Goal: Information Seeking & Learning: Check status

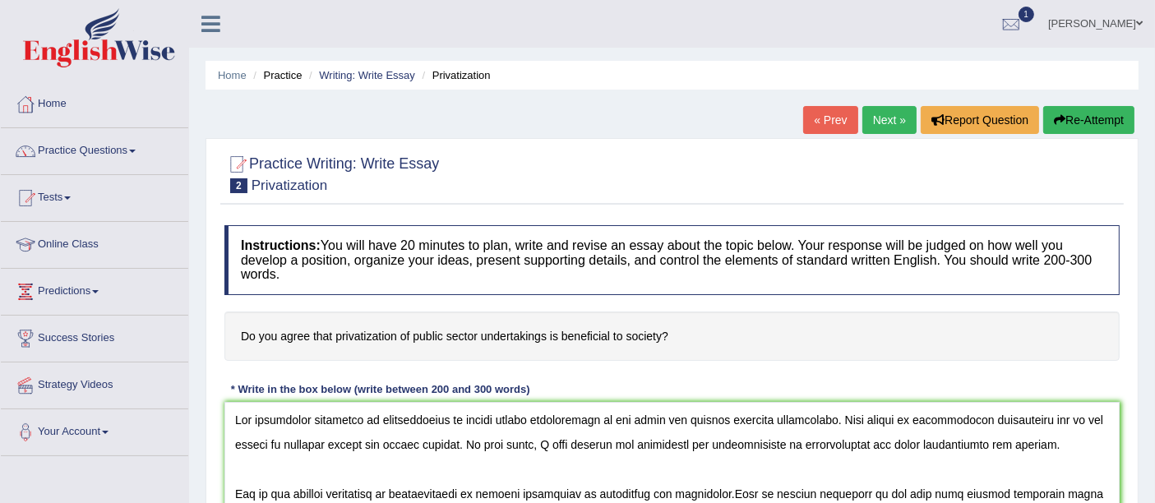
click at [110, 152] on link "Practice Questions" at bounding box center [94, 148] width 187 height 41
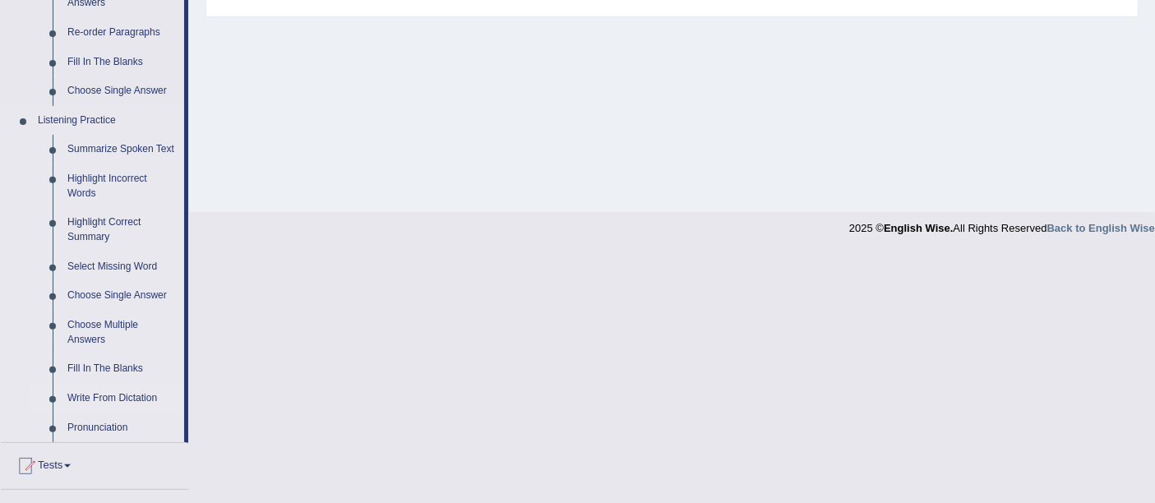
scroll to position [639, 0]
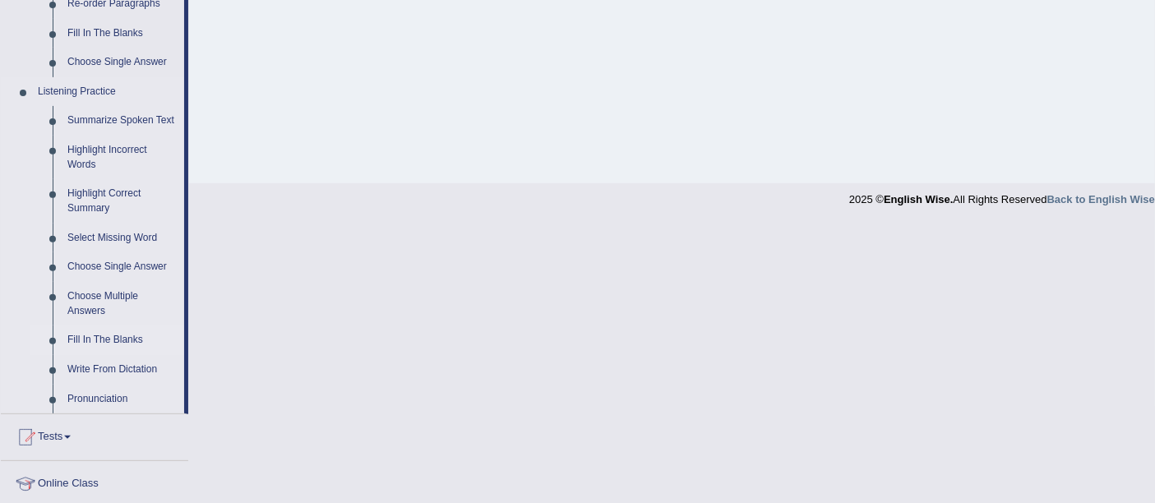
click at [125, 340] on link "Fill In The Blanks" at bounding box center [122, 341] width 124 height 30
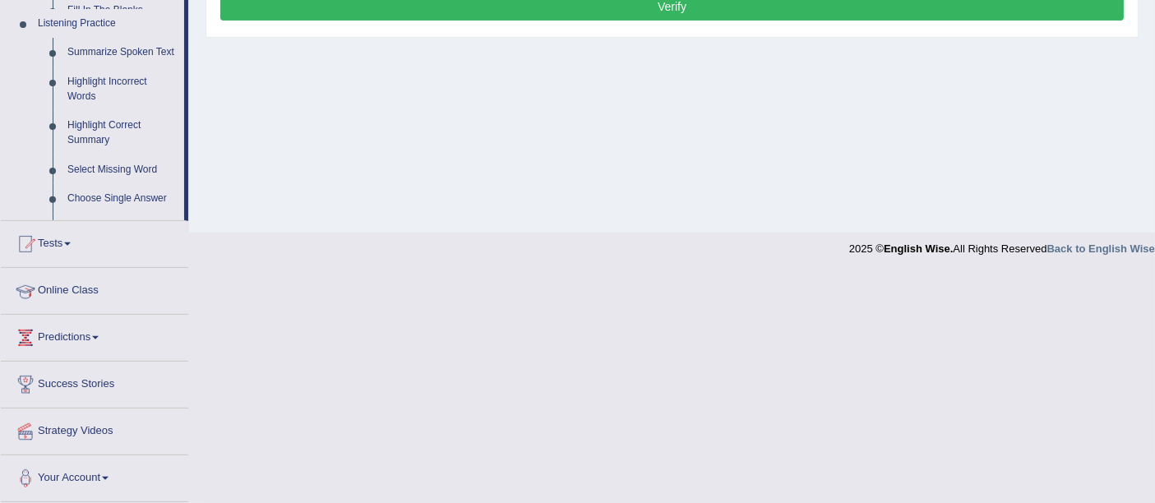
scroll to position [359, 0]
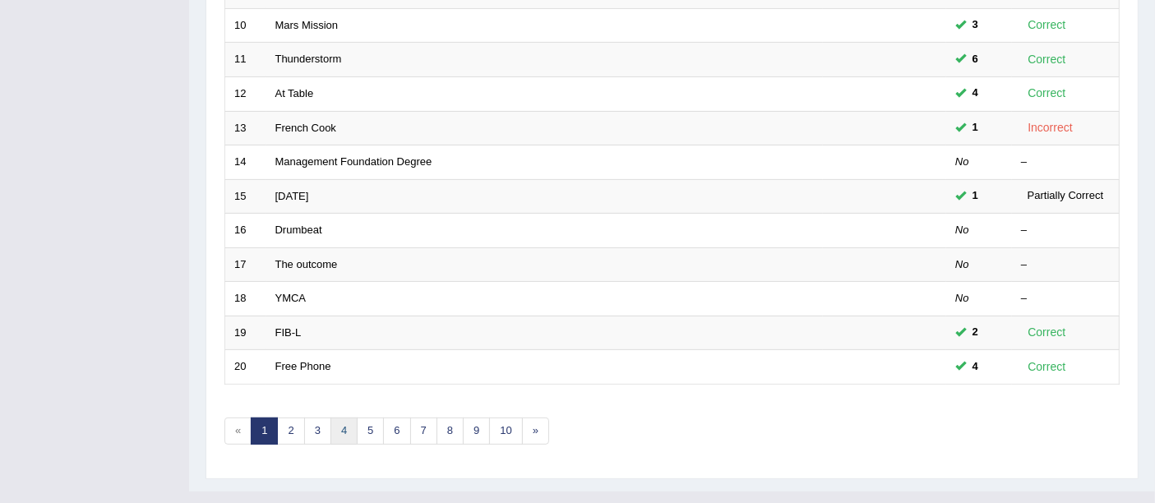
scroll to position [579, 0]
click at [321, 418] on link "3" at bounding box center [317, 431] width 27 height 27
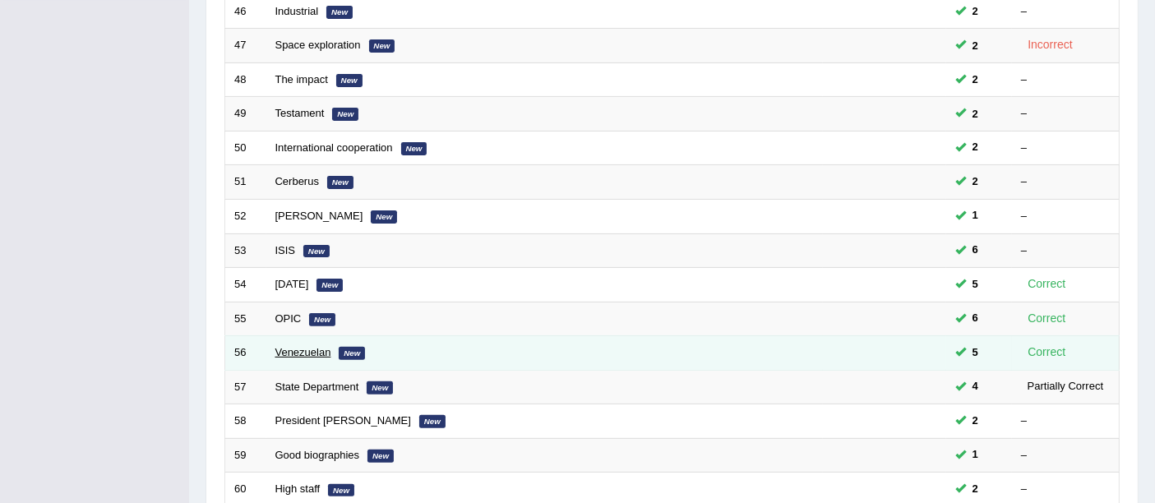
click at [296, 346] on link "Venezuelan" at bounding box center [303, 352] width 56 height 12
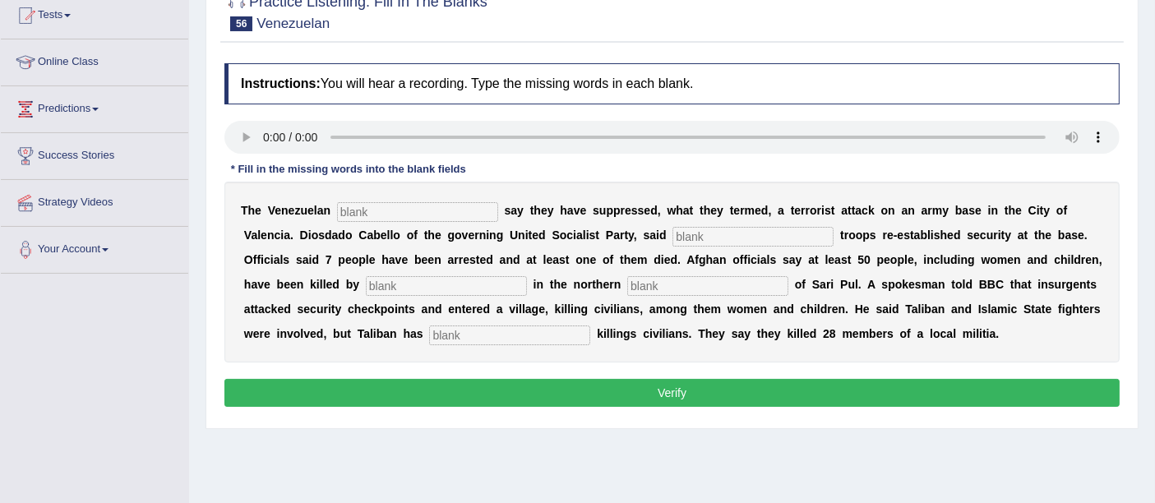
click at [399, 202] on input "text" at bounding box center [417, 212] width 161 height 20
type input "authorities"
type input ";"
type input "loyal"
type input "militants"
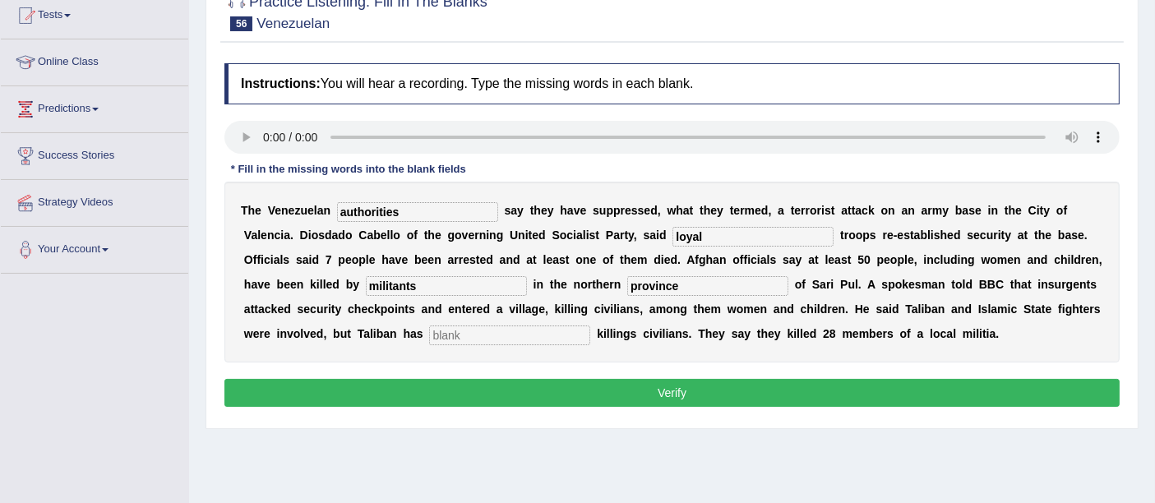
type input "province"
type input "denied"
click at [707, 397] on button "Verify" at bounding box center [671, 393] width 895 height 28
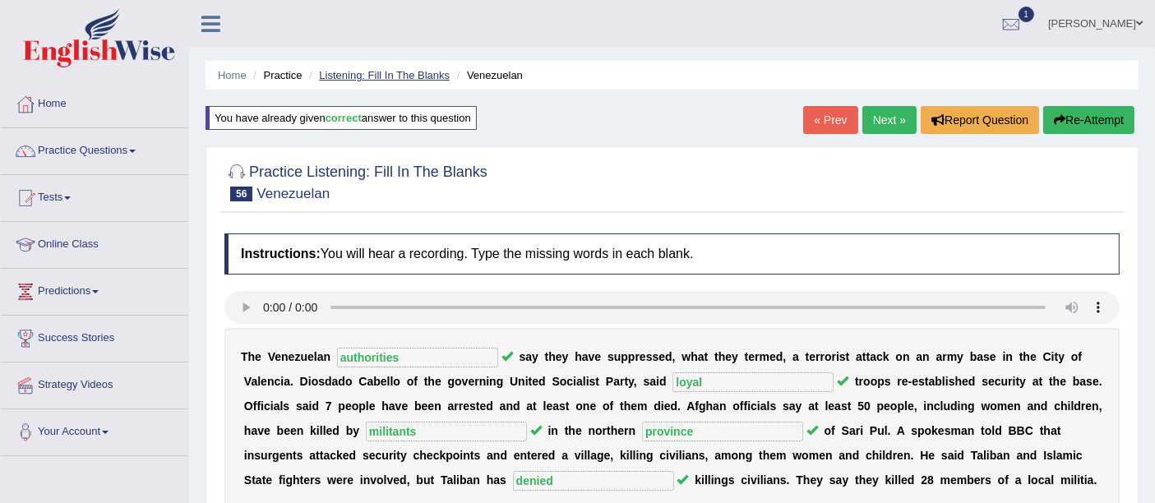
click at [404, 75] on link "Listening: Fill In The Blanks" at bounding box center [384, 75] width 131 height 12
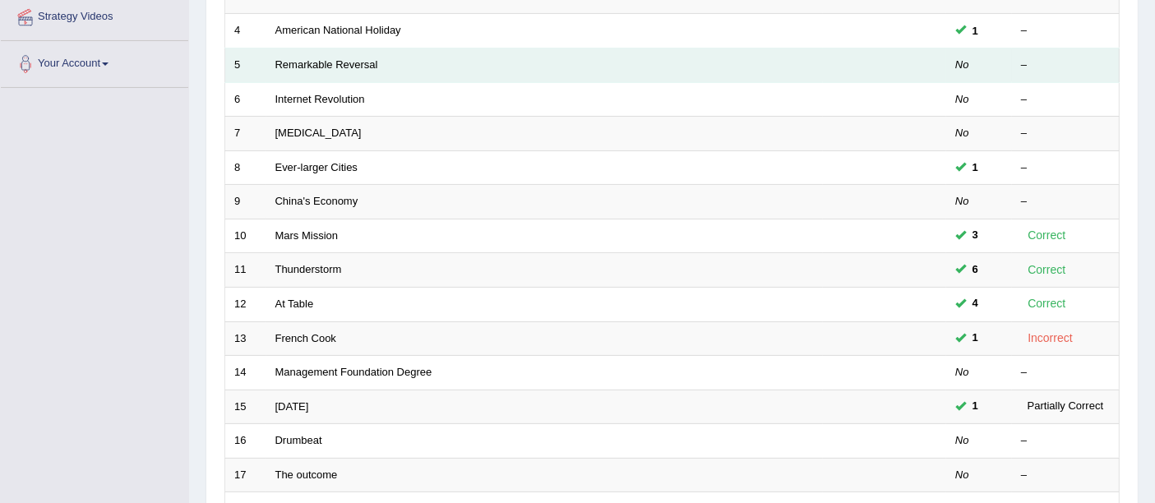
scroll to position [579, 0]
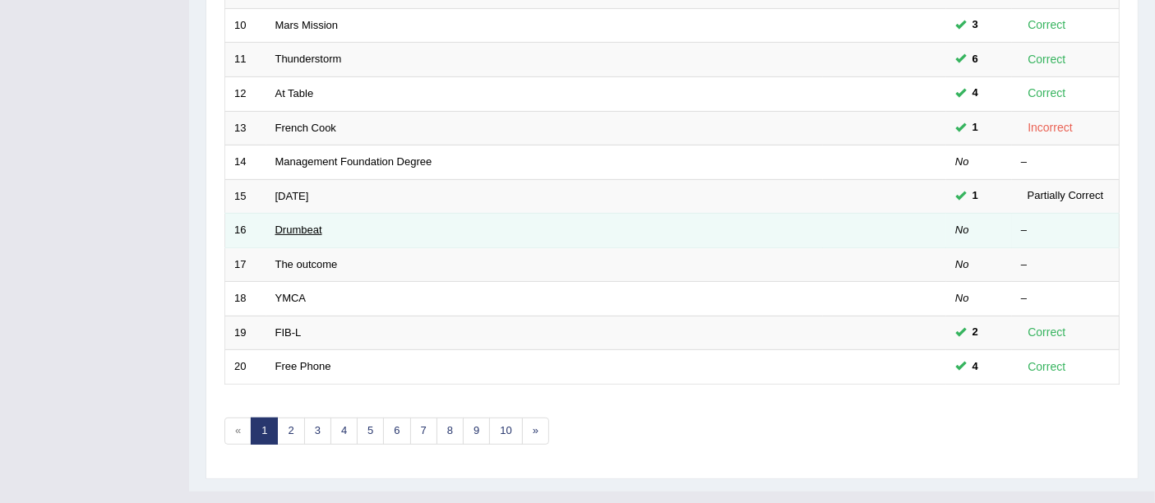
click at [303, 224] on link "Drumbeat" at bounding box center [298, 230] width 47 height 12
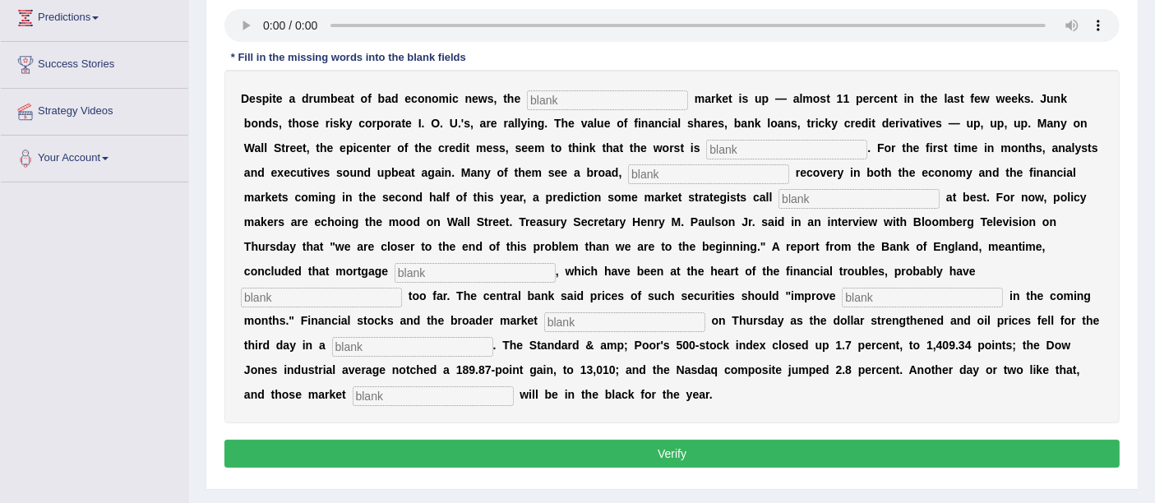
click at [595, 100] on input "text" at bounding box center [607, 100] width 161 height 20
type input "stock"
type input "over"
type input "sustained"
type input "hopeful"
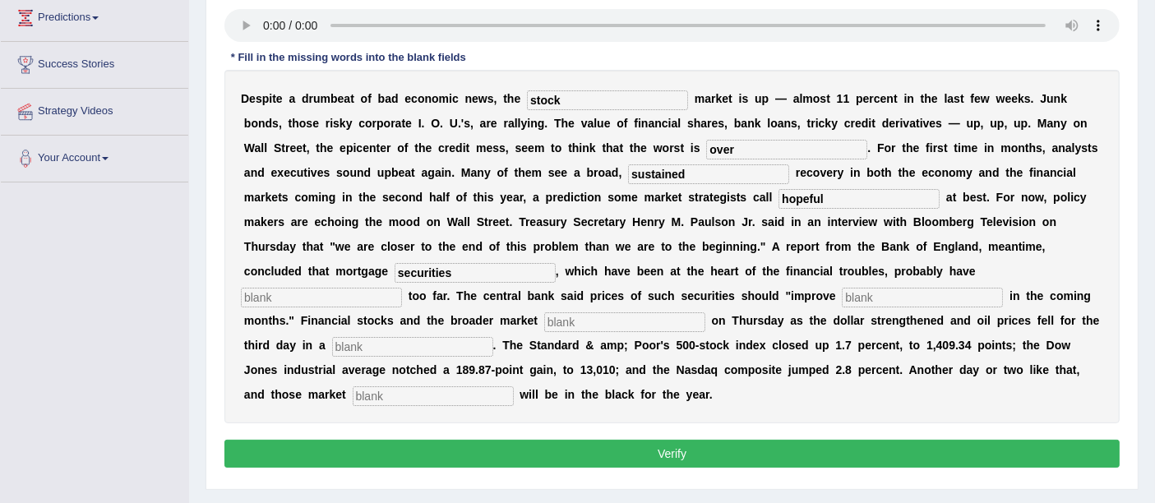
type input "securities"
type input "fallen"
type input "e"
type input "h"
type input "gradually"
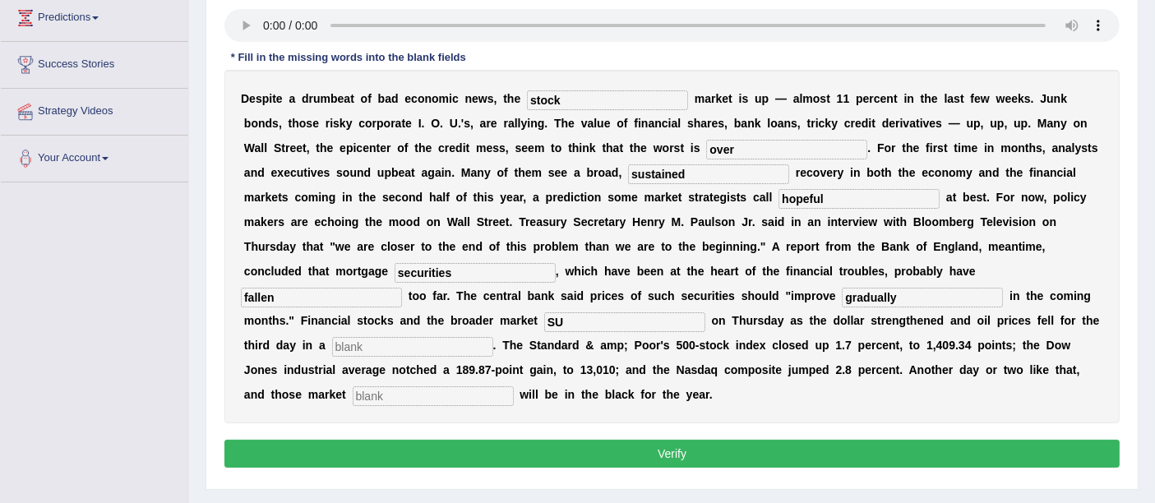
type input "S"
type input "surpassed"
type input "row"
type input "benchmarks"
click at [649, 454] on button "Verify" at bounding box center [671, 454] width 895 height 28
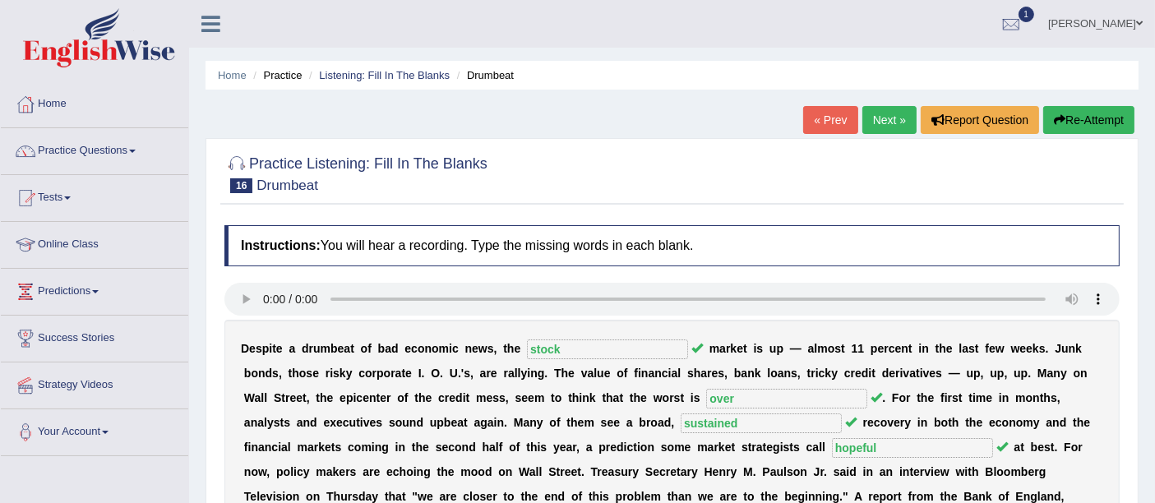
click at [878, 127] on link "Next »" at bounding box center [889, 120] width 54 height 28
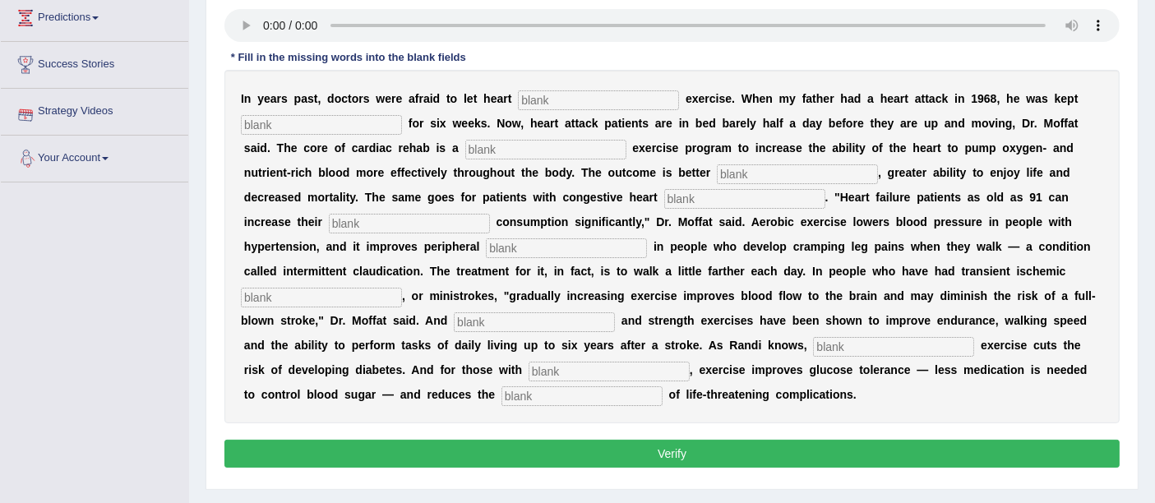
click at [530, 95] on input "text" at bounding box center [598, 100] width 161 height 20
type input "["
type input "patience"
type input "sedentary"
type input "["
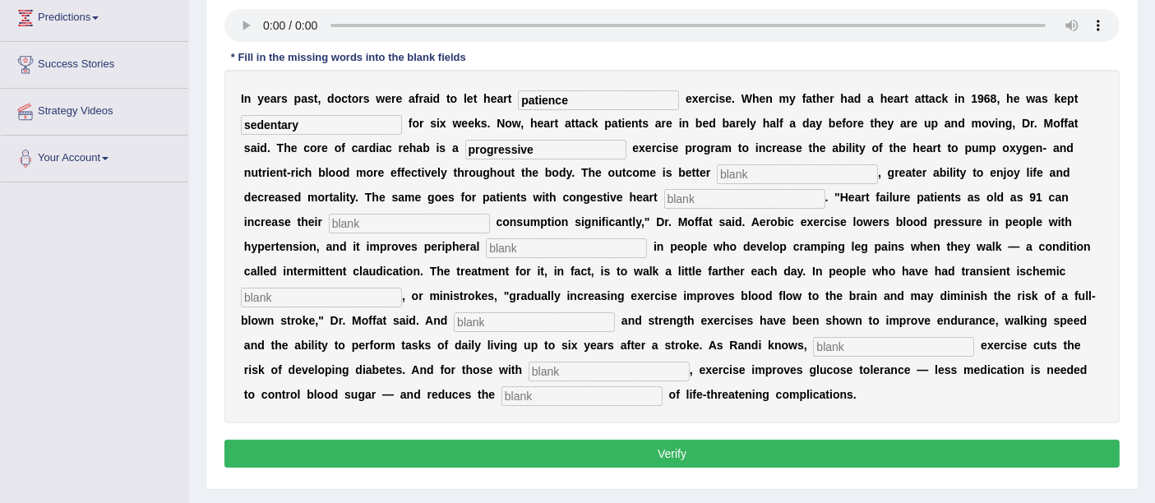
type input "progressive"
type input "endurance"
type input "failure"
type input "oxygen"
type input "circulation"
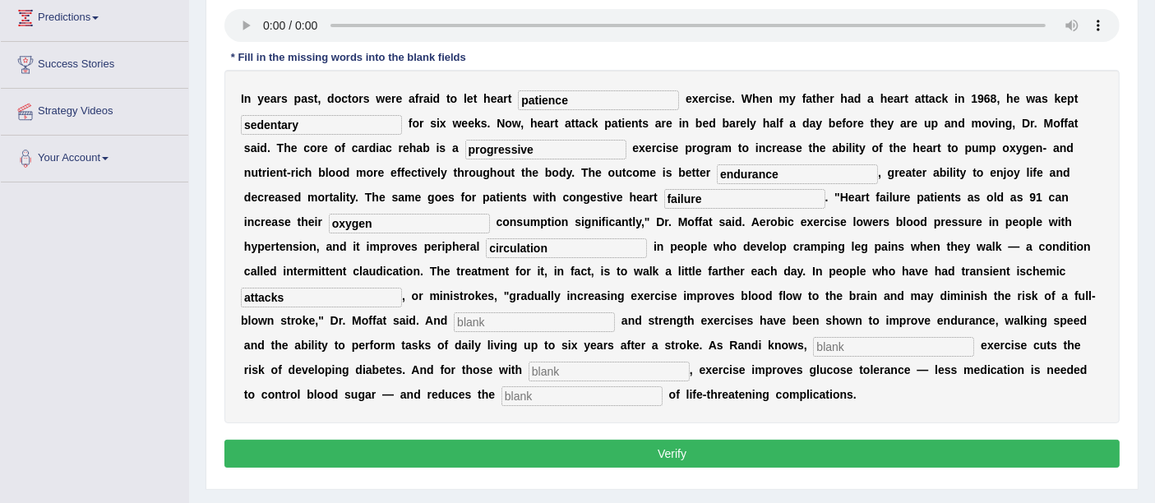
type input "attacks"
type input "aerobic"
type input "moderate"
type input "diabetes"
type input "risk"
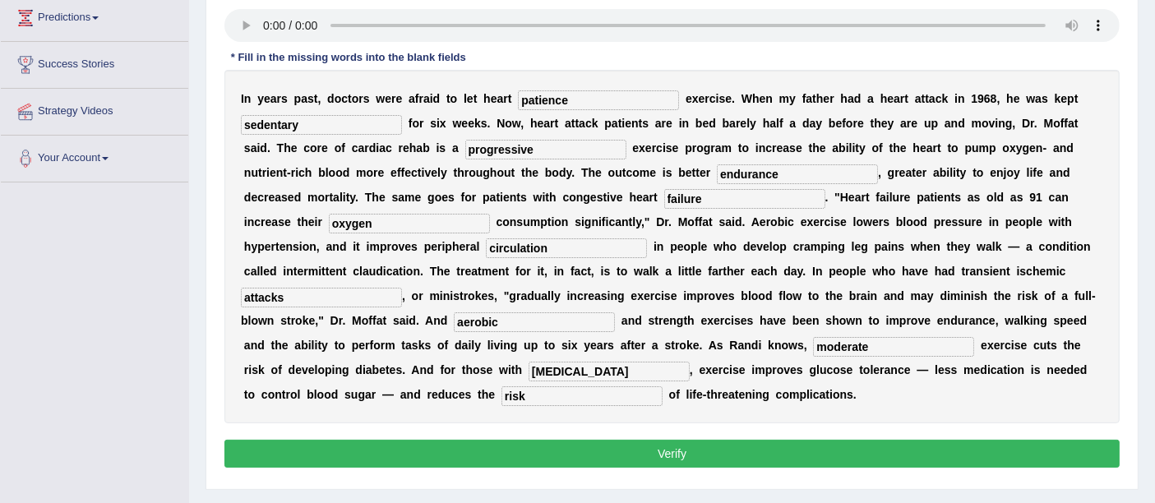
click at [653, 452] on button "Verify" at bounding box center [671, 454] width 895 height 28
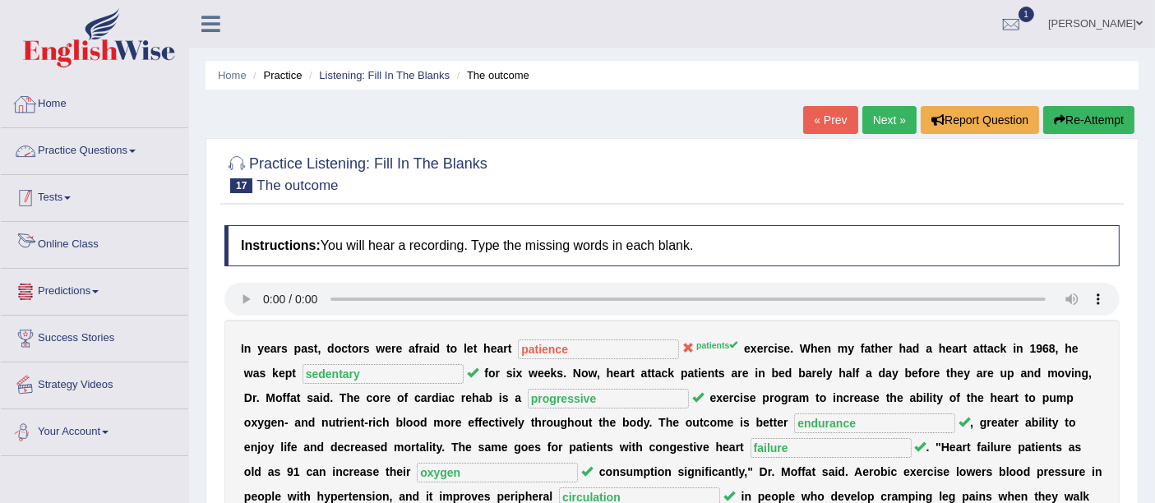
click at [55, 152] on link "Practice Questions" at bounding box center [94, 148] width 187 height 41
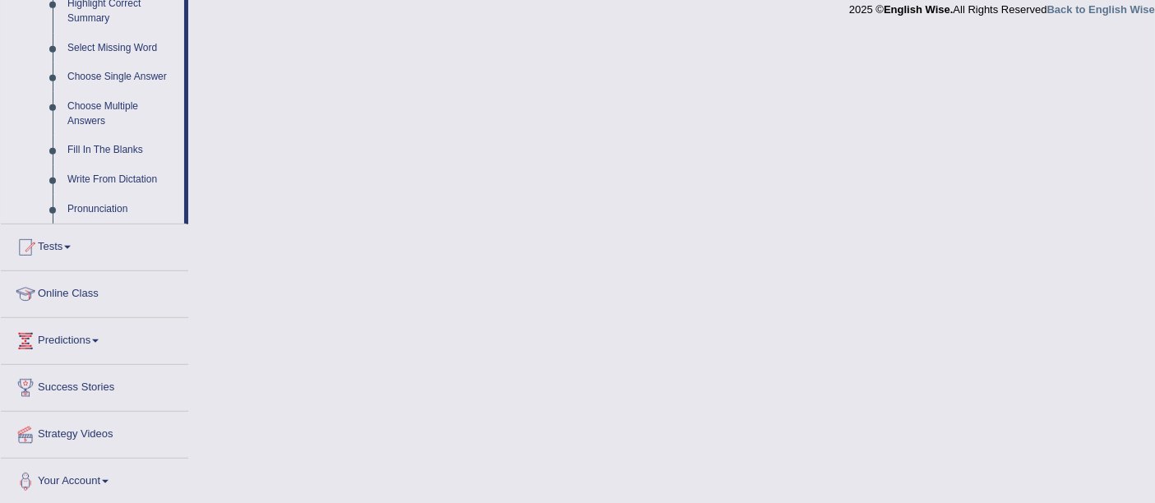
scroll to position [646, 0]
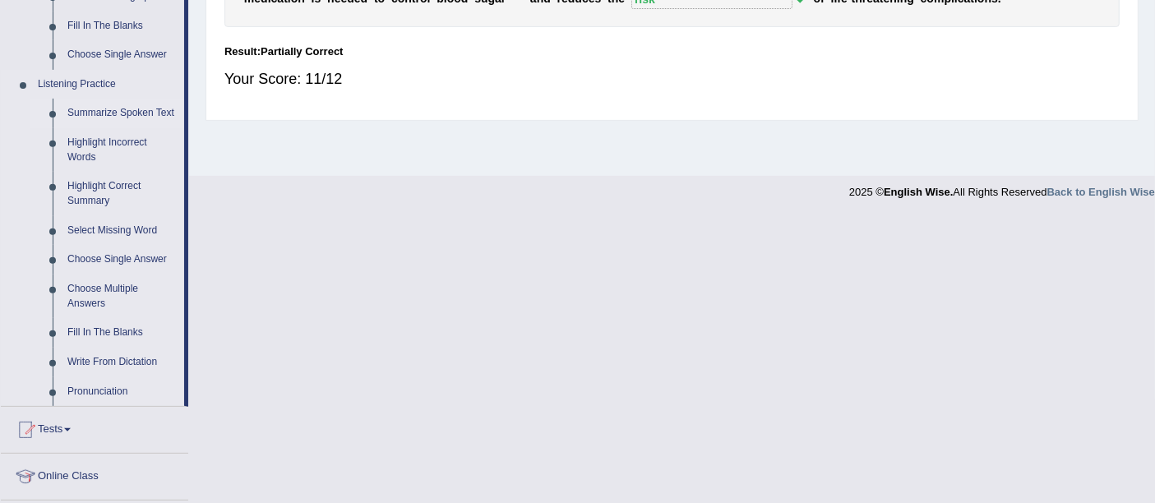
click at [101, 105] on link "Summarize Spoken Text" at bounding box center [122, 114] width 124 height 30
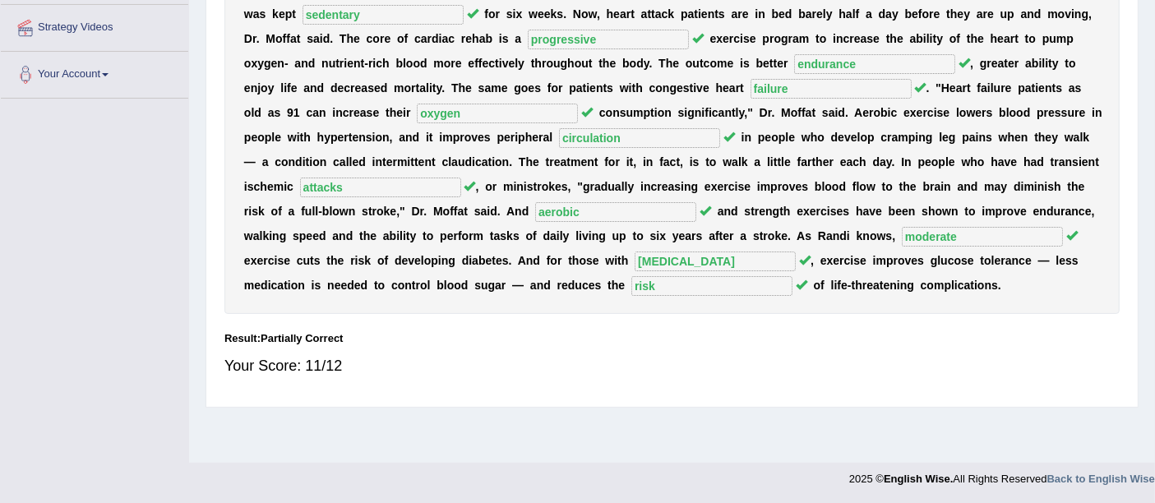
scroll to position [335, 0]
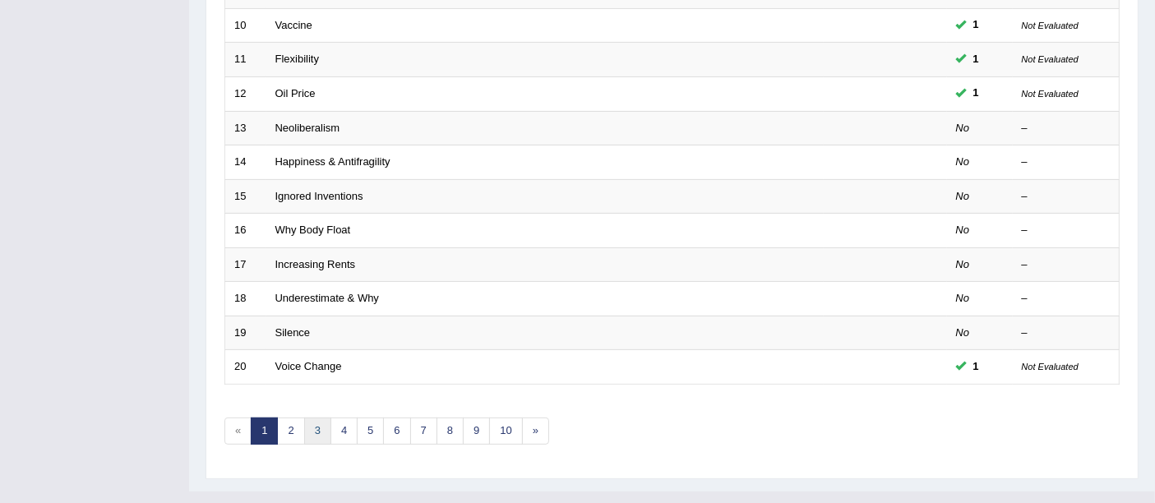
click at [314, 418] on link "3" at bounding box center [317, 431] width 27 height 27
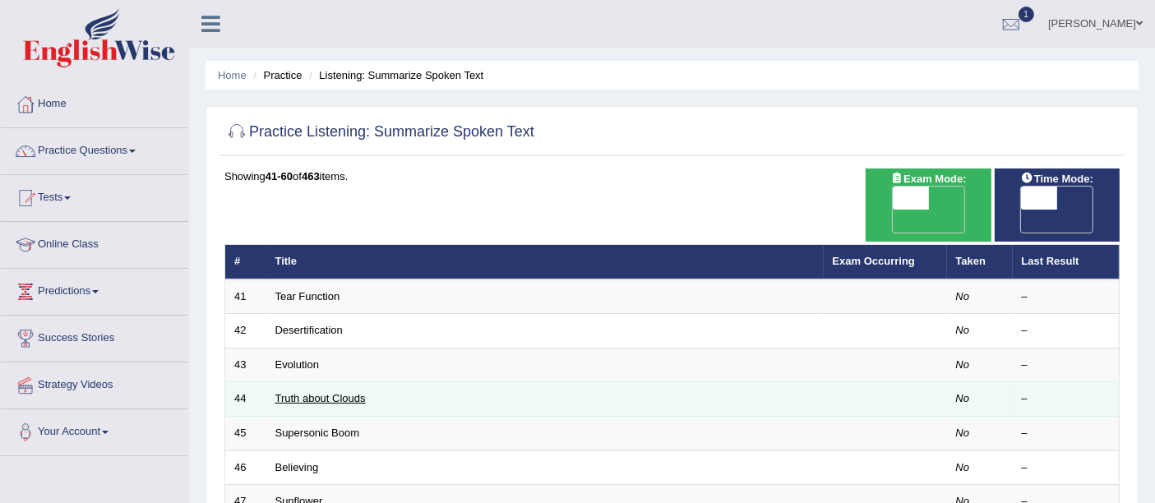
scroll to position [91, 0]
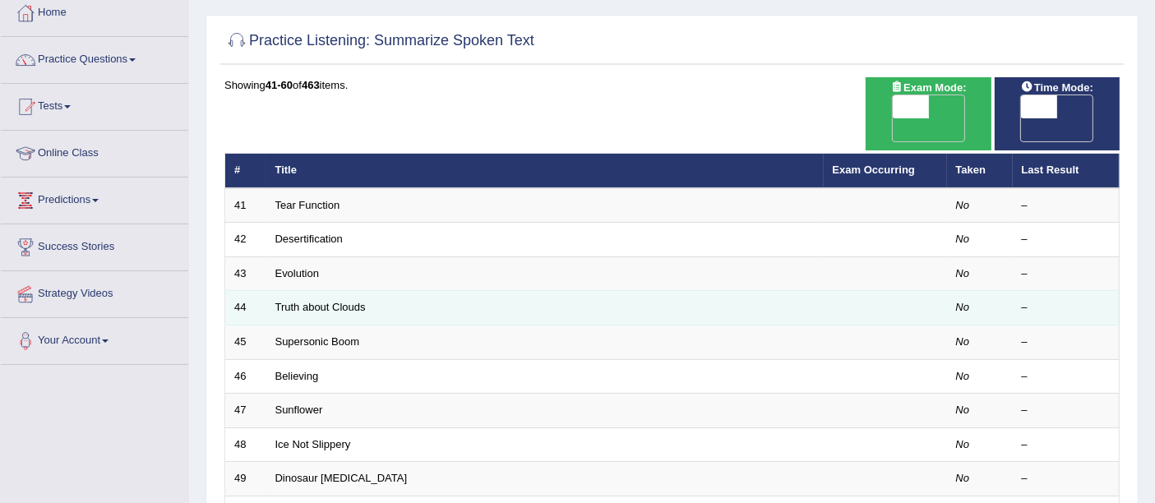
click at [323, 291] on td "Truth about Clouds" at bounding box center [544, 308] width 557 height 35
click at [324, 301] on link "Truth about Clouds" at bounding box center [320, 307] width 90 height 12
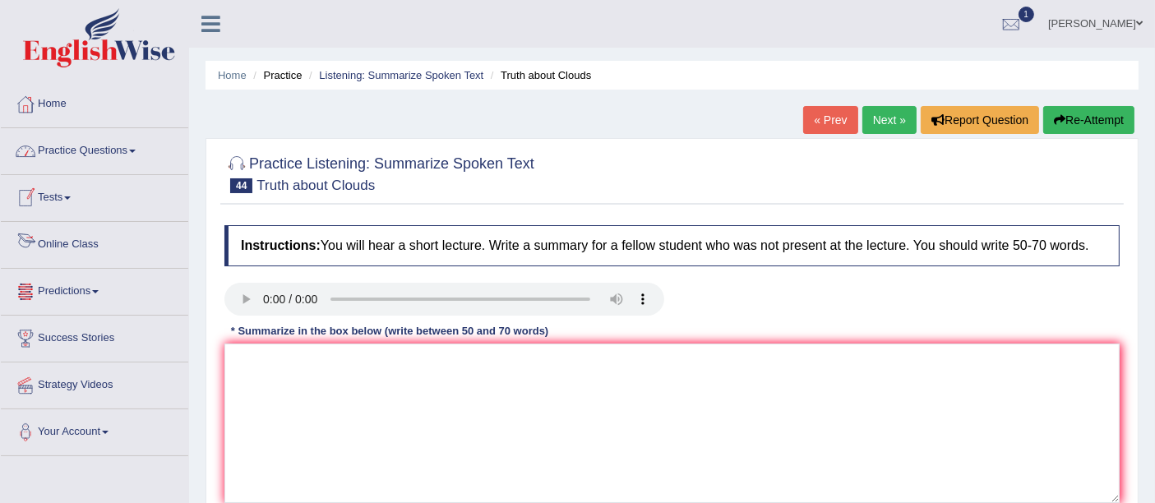
click at [120, 156] on link "Practice Questions" at bounding box center [94, 148] width 187 height 41
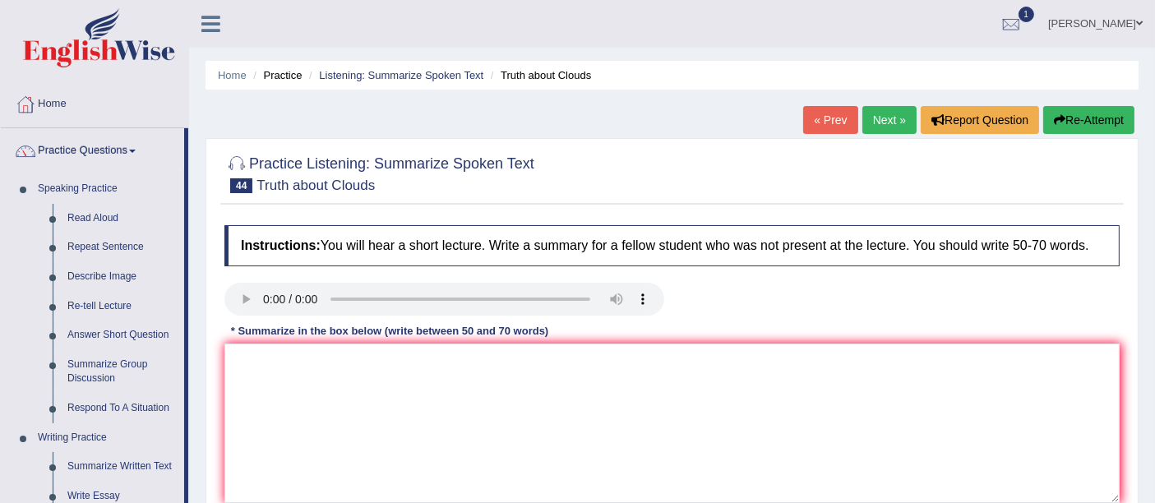
click at [1074, 13] on link "[PERSON_NAME]" at bounding box center [1095, 21] width 119 height 43
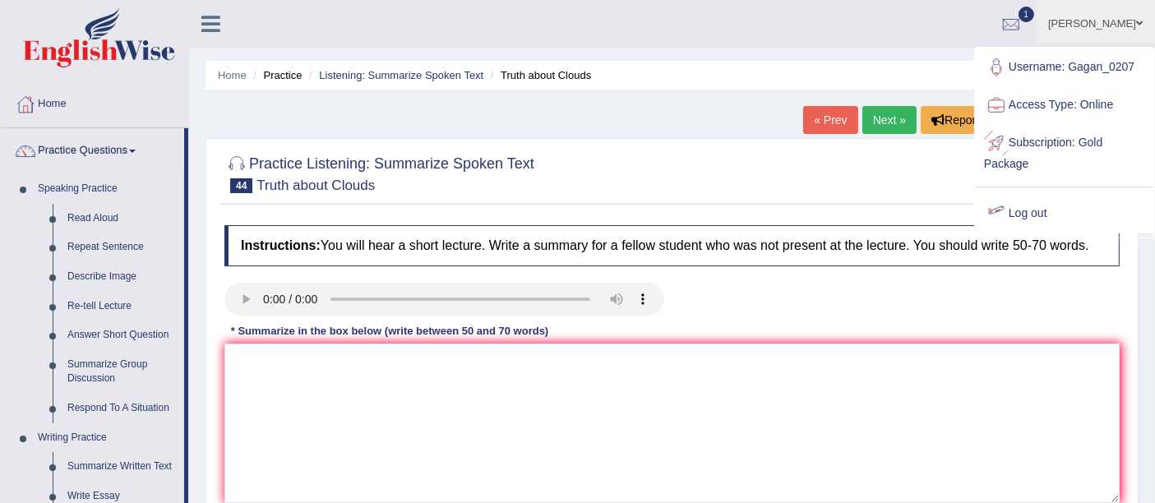
click at [1024, 222] on link "Log out" at bounding box center [1065, 214] width 178 height 38
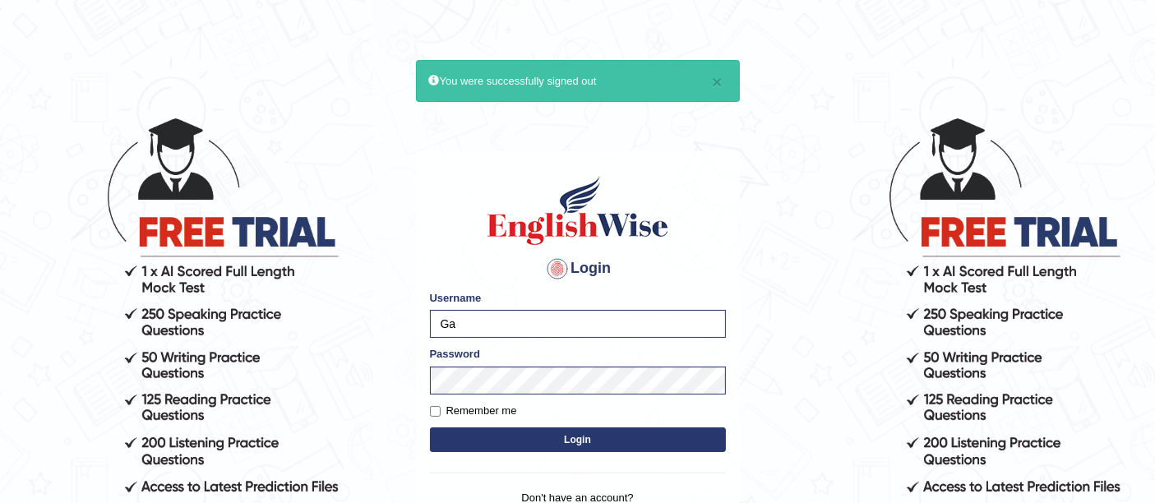
type input "G"
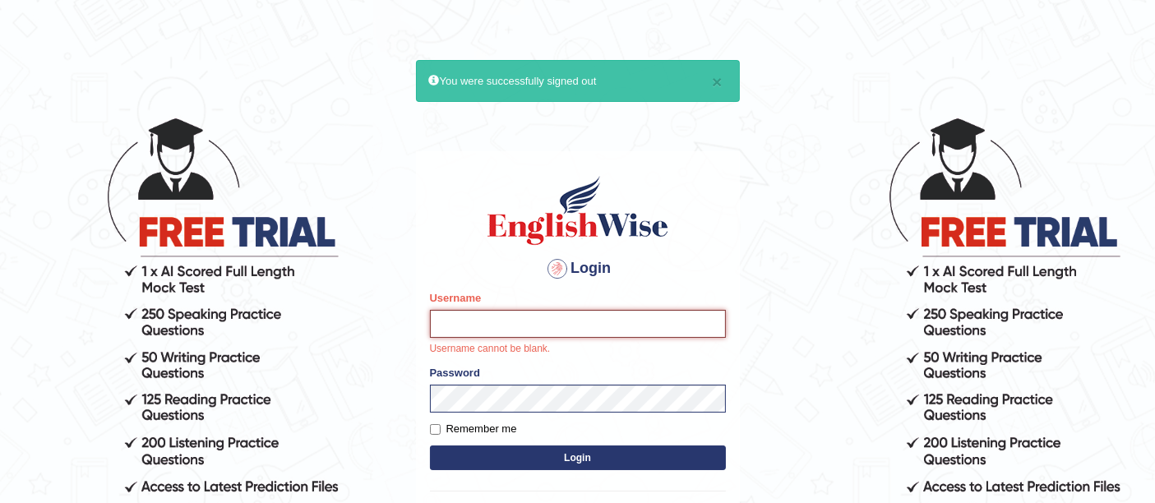
click at [543, 313] on input "Username" at bounding box center [578, 324] width 296 height 28
type input "bunbury"
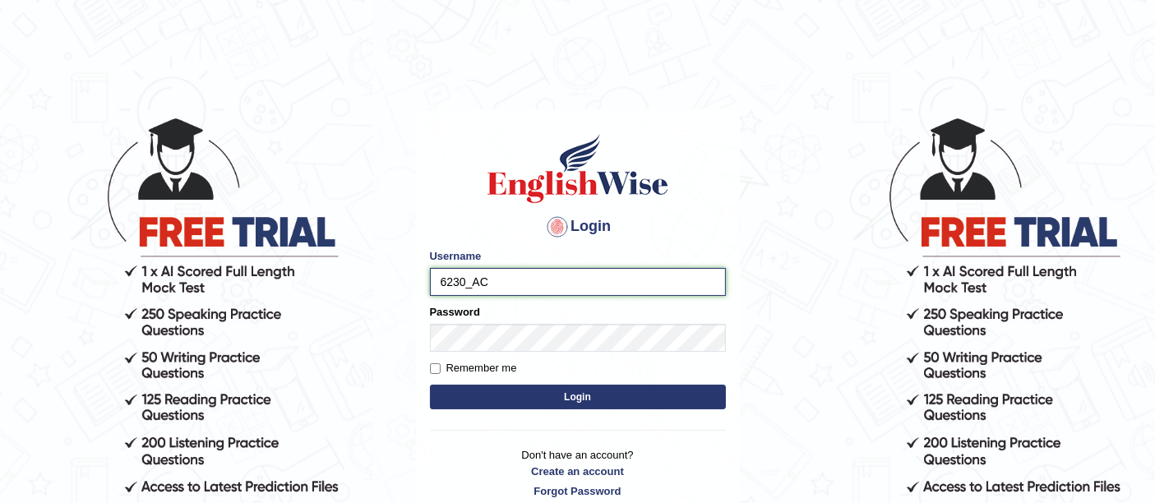
click at [438, 276] on input "6230_AC" at bounding box center [578, 282] width 296 height 28
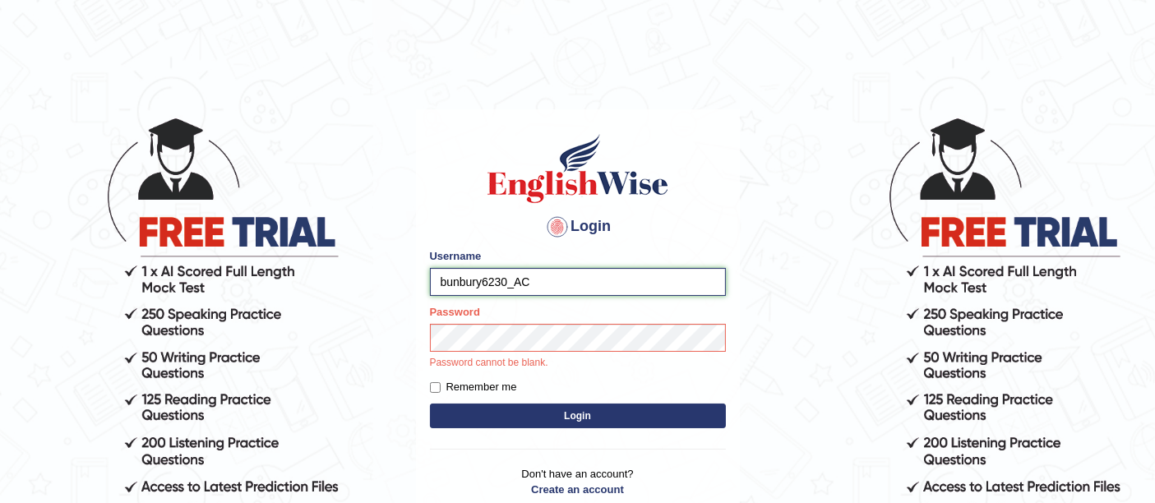
type input "bunbury6230_AC"
click at [446, 417] on button "Login" at bounding box center [578, 416] width 296 height 25
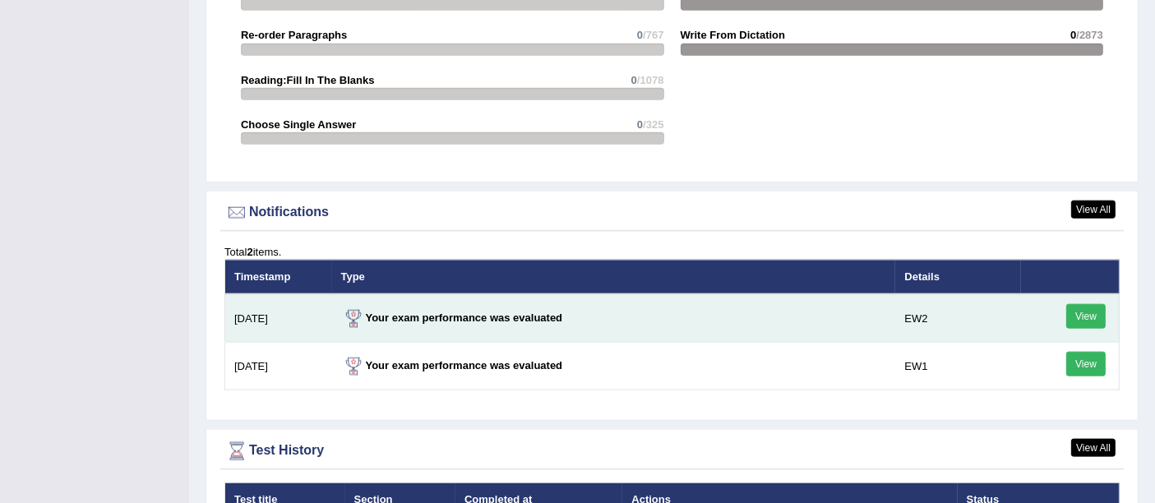
scroll to position [2097, 0]
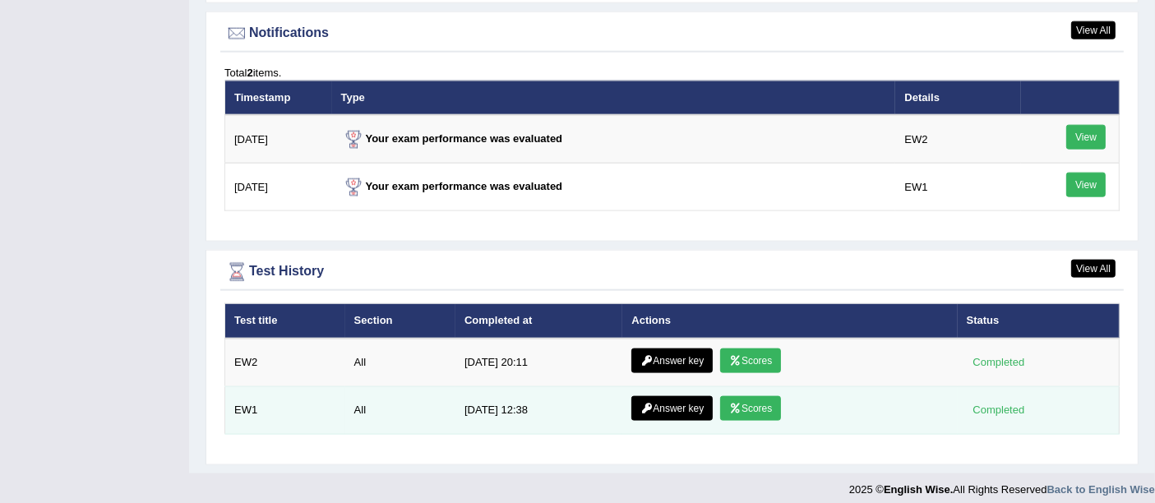
click at [746, 399] on link "Scores" at bounding box center [750, 408] width 61 height 25
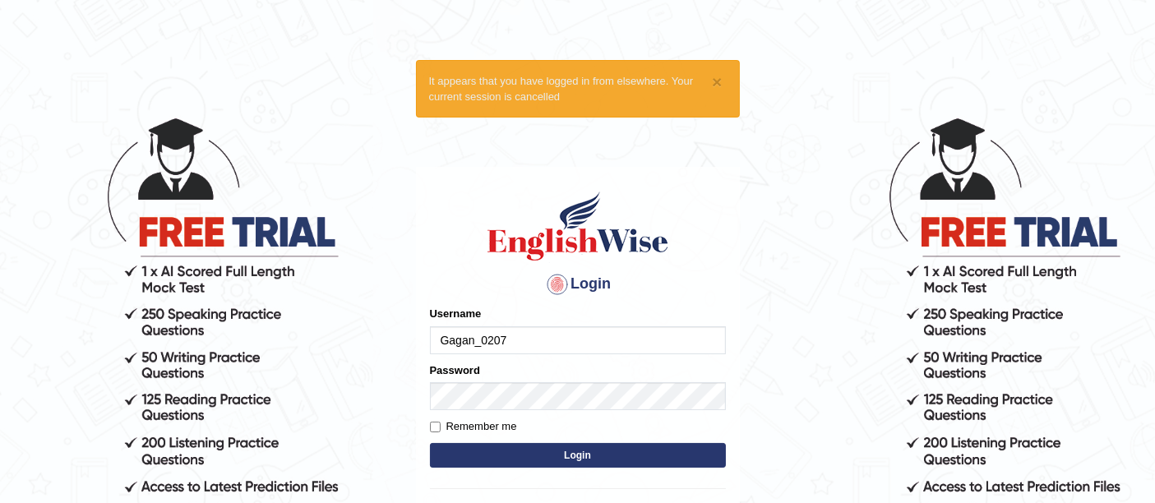
drag, startPoint x: 518, startPoint y: 341, endPoint x: 370, endPoint y: 335, distance: 148.1
click at [356, 332] on body "× It appears that you have logged in from elsewhere. Your current session is ca…" at bounding box center [577, 309] width 1155 height 503
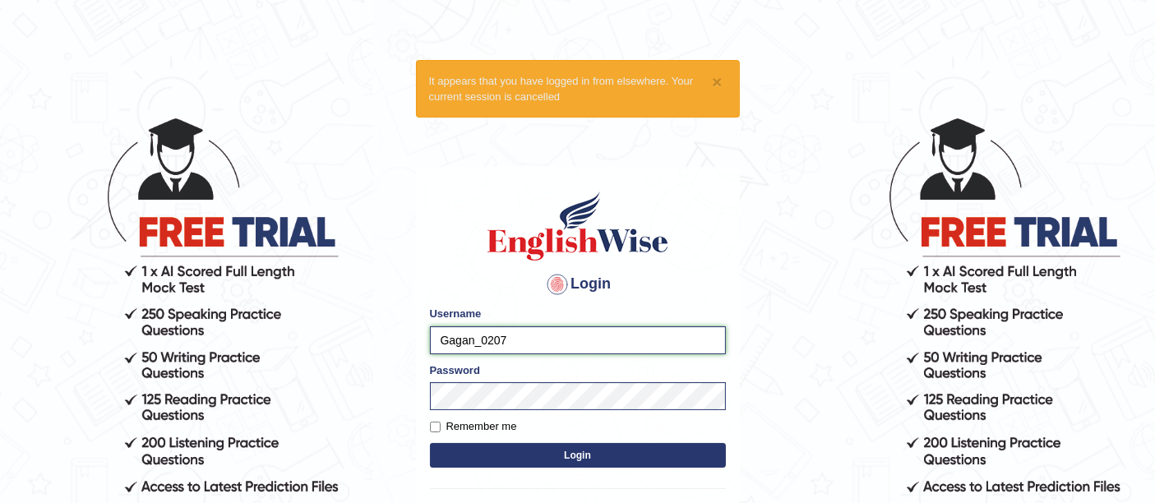
click at [620, 340] on input "Gagan_0207" at bounding box center [578, 340] width 296 height 28
type input "G"
type input "bunbury6320_AC"
click at [567, 454] on button "Login" at bounding box center [578, 455] width 296 height 25
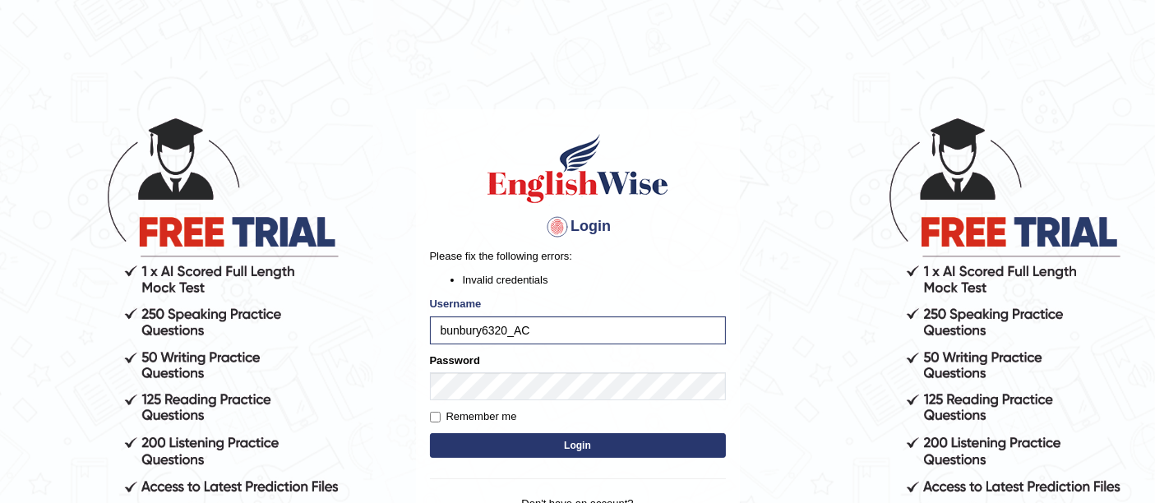
click at [560, 446] on button "Login" at bounding box center [578, 445] width 296 height 25
drag, startPoint x: 498, startPoint y: 333, endPoint x: 512, endPoint y: 333, distance: 14.0
click at [499, 333] on input "bunbury6320_AC" at bounding box center [578, 331] width 296 height 28
type input "bunbury6230_AC"
click at [580, 438] on button "Login" at bounding box center [578, 445] width 296 height 25
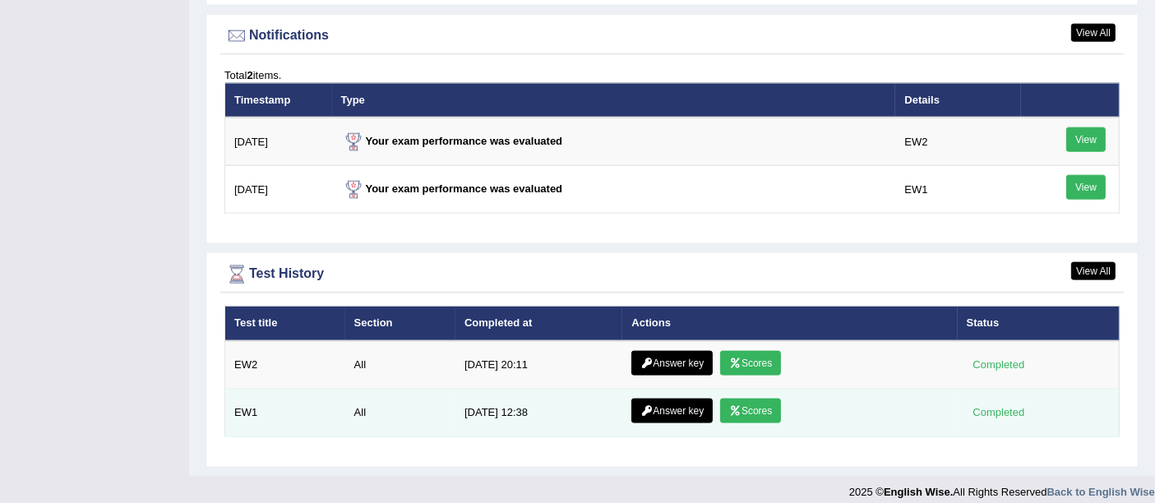
click at [756, 402] on link "Scores" at bounding box center [750, 411] width 61 height 25
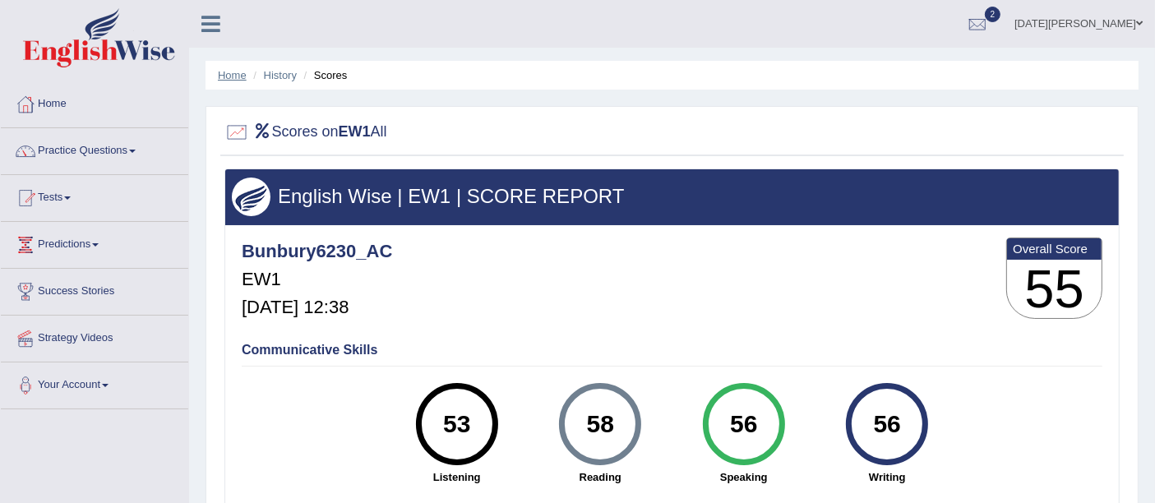
click at [220, 78] on link "Home" at bounding box center [232, 75] width 29 height 12
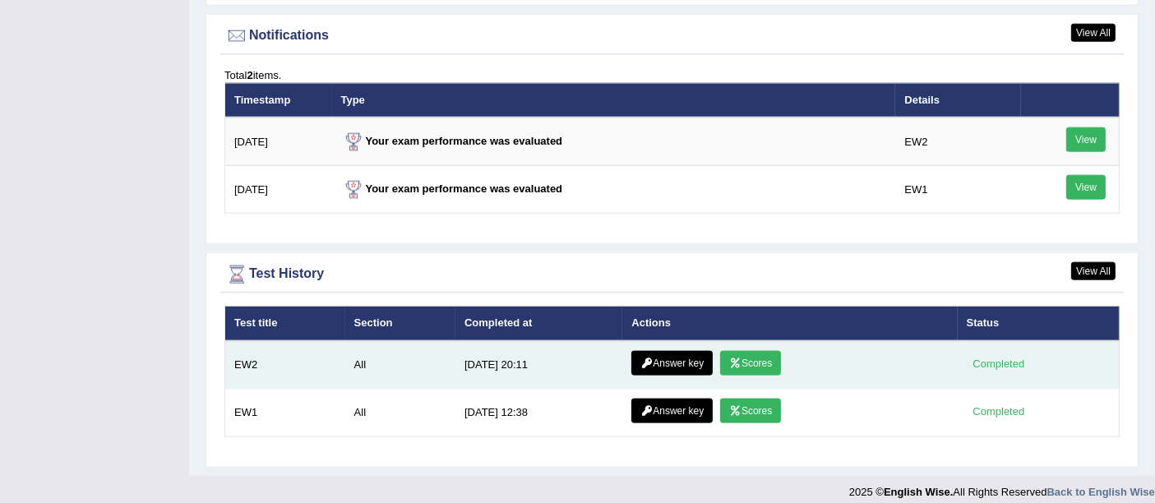
click at [737, 358] on icon at bounding box center [735, 363] width 12 height 10
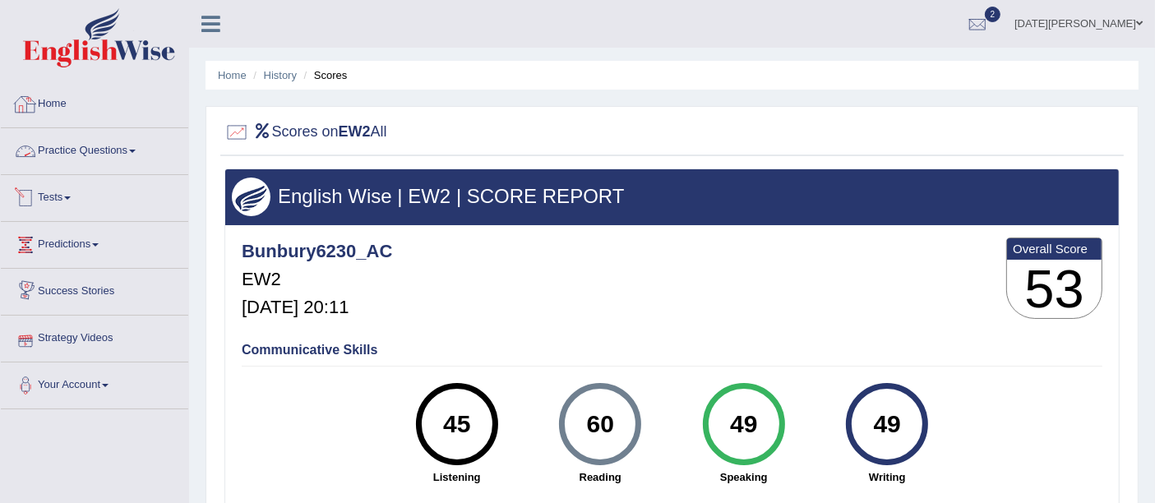
click at [220, 64] on ul "Home History Scores" at bounding box center [672, 75] width 933 height 29
click at [220, 70] on link "Home" at bounding box center [232, 75] width 29 height 12
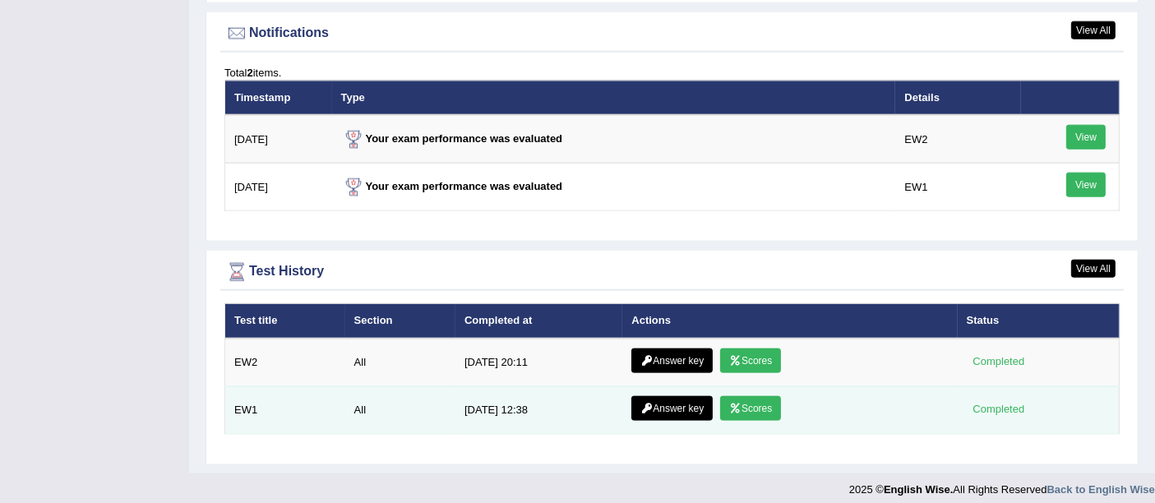
scroll to position [1990, 0]
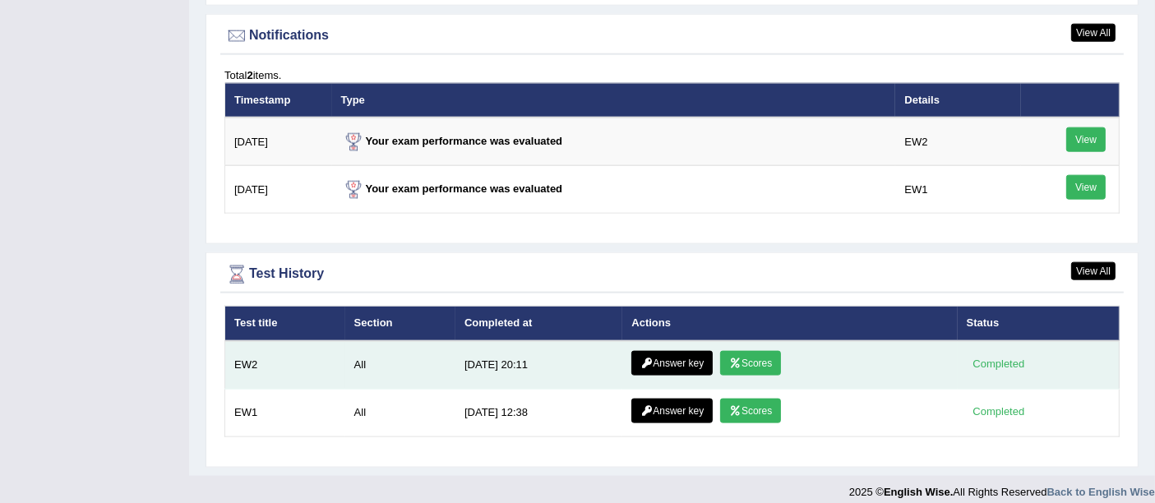
click at [653, 351] on link "Answer key" at bounding box center [671, 363] width 81 height 25
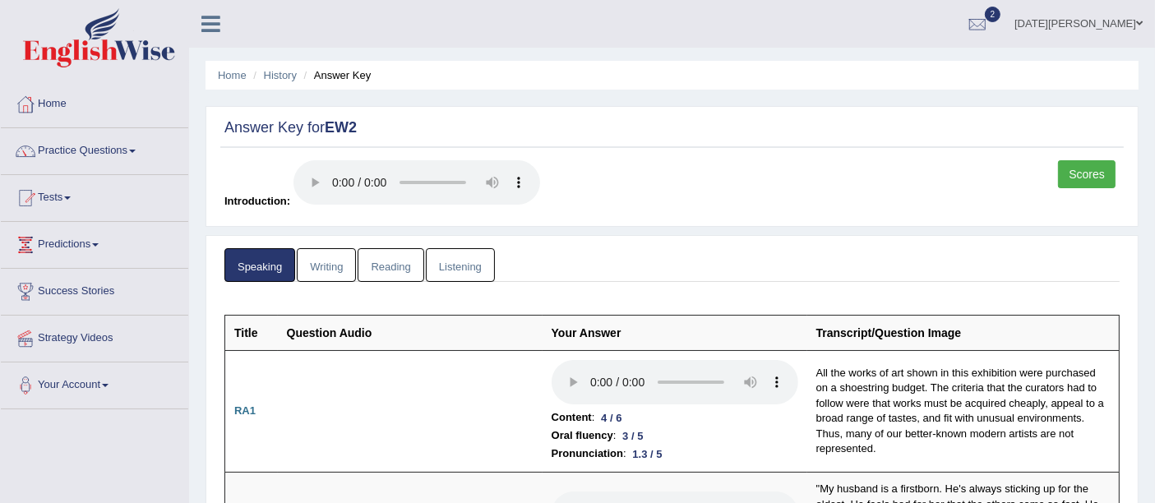
click at [464, 255] on link "Listening" at bounding box center [460, 265] width 69 height 34
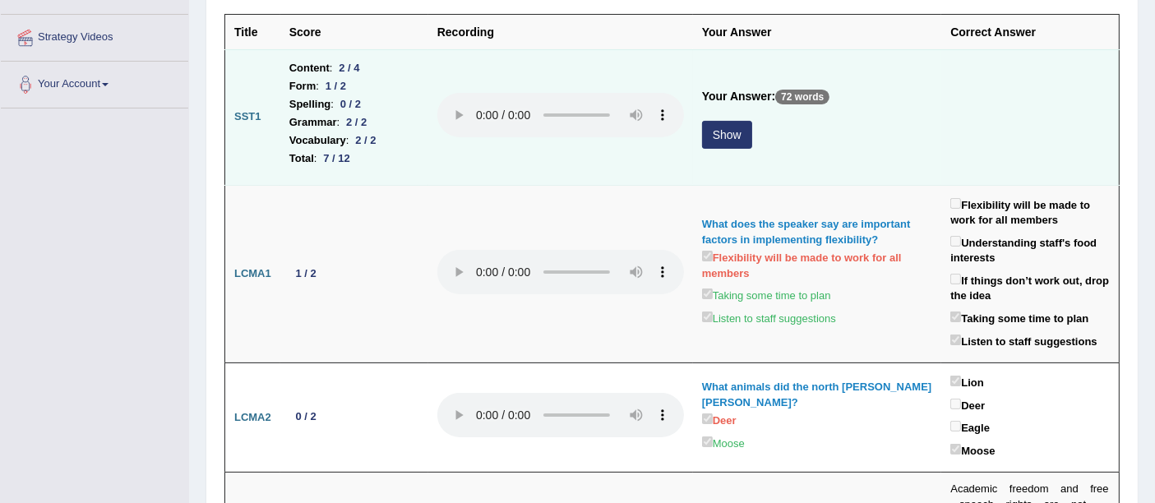
scroll to position [274, 0]
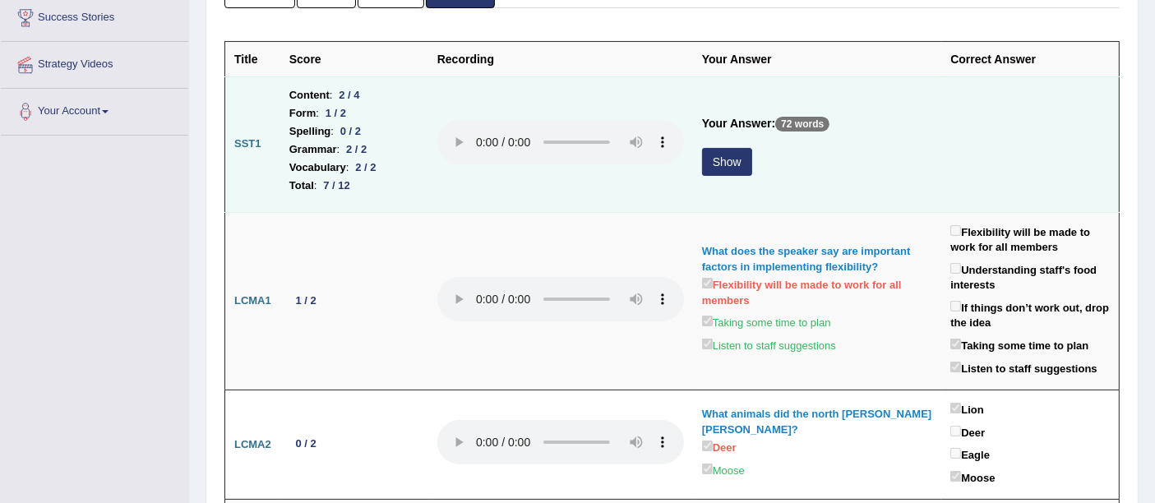
click at [723, 173] on div "Show" at bounding box center [817, 164] width 231 height 32
click at [724, 165] on button "Show" at bounding box center [727, 162] width 50 height 28
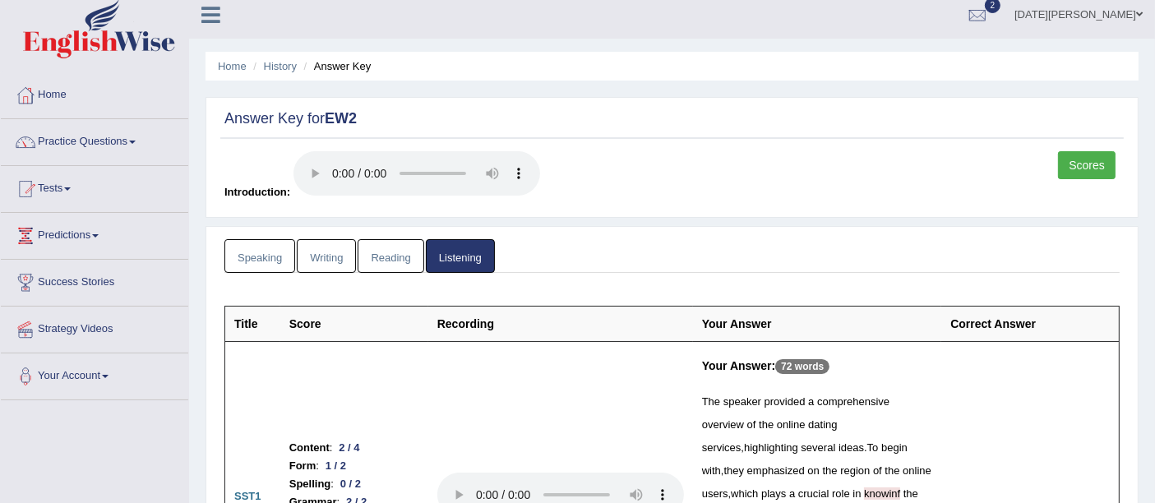
scroll to position [0, 0]
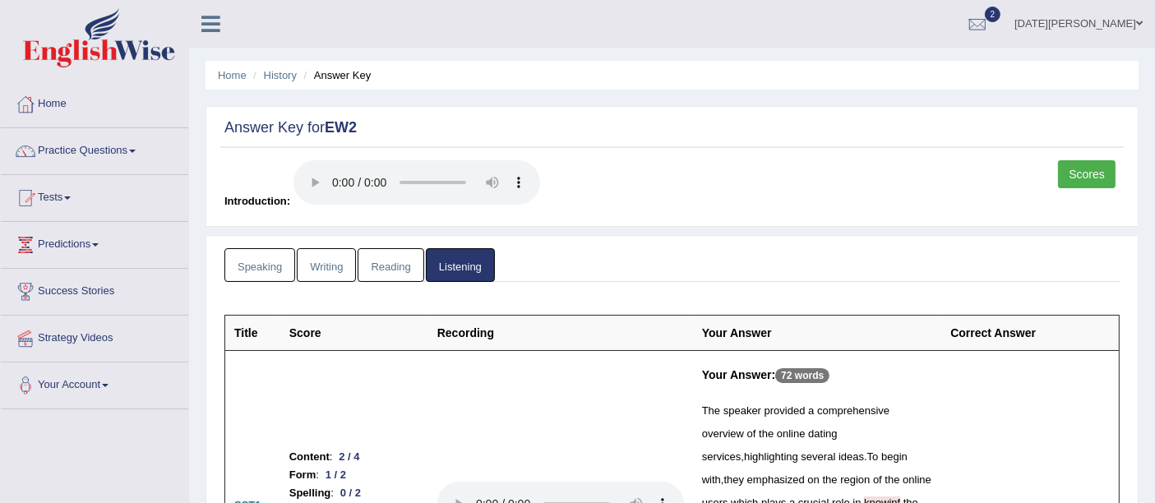
click at [354, 266] on link "Writing" at bounding box center [326, 265] width 59 height 34
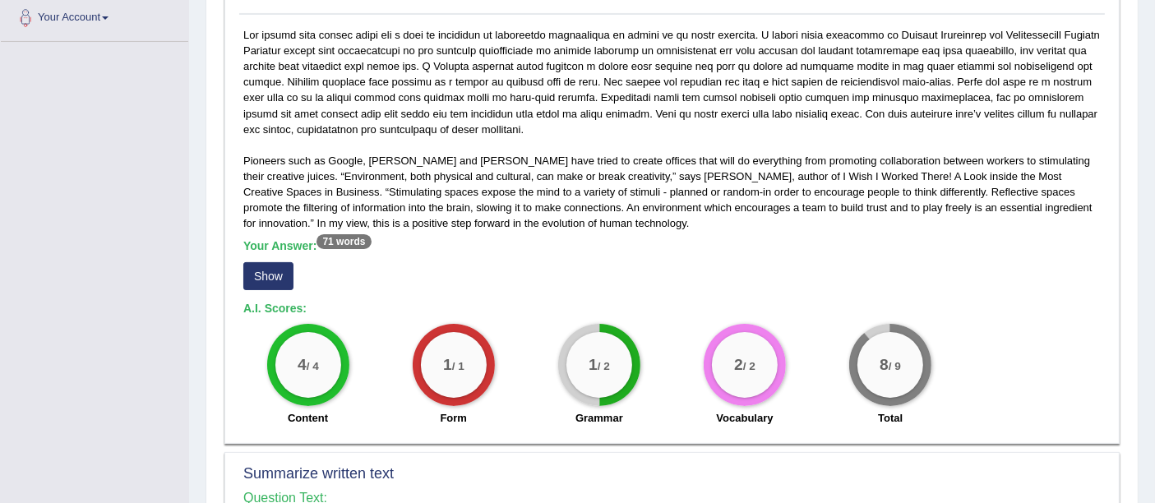
scroll to position [456, 0]
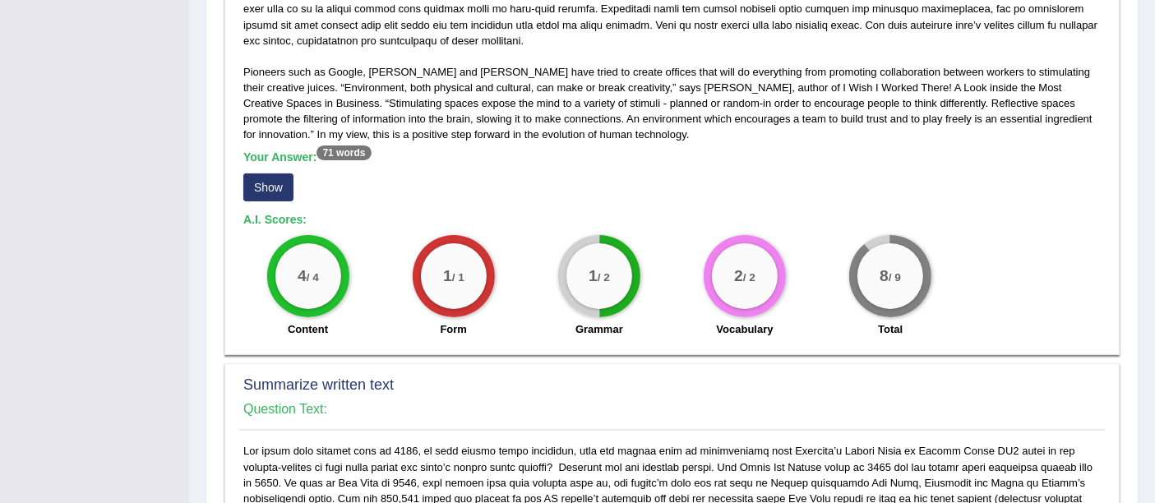
click at [261, 178] on button "Show" at bounding box center [268, 187] width 50 height 28
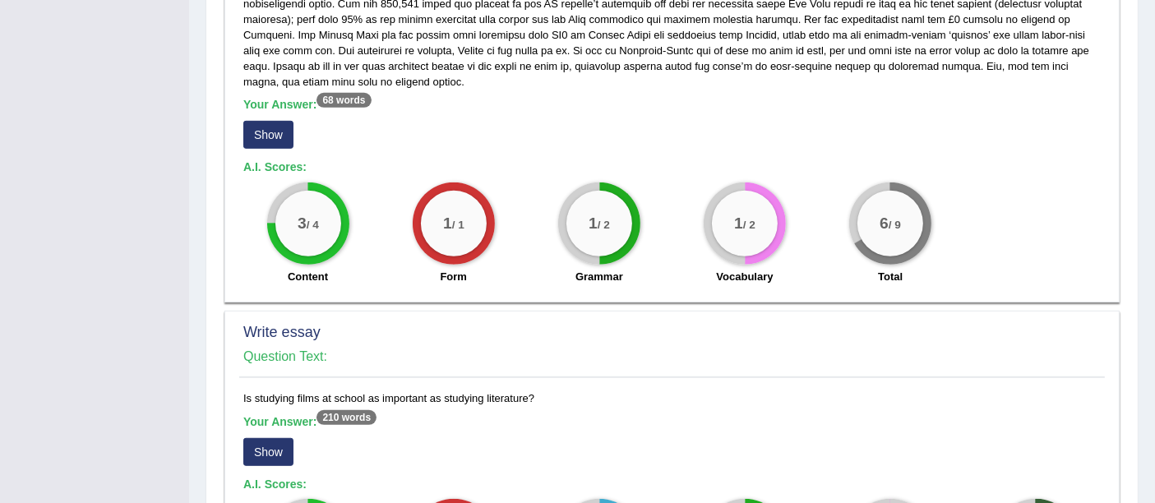
scroll to position [1005, 0]
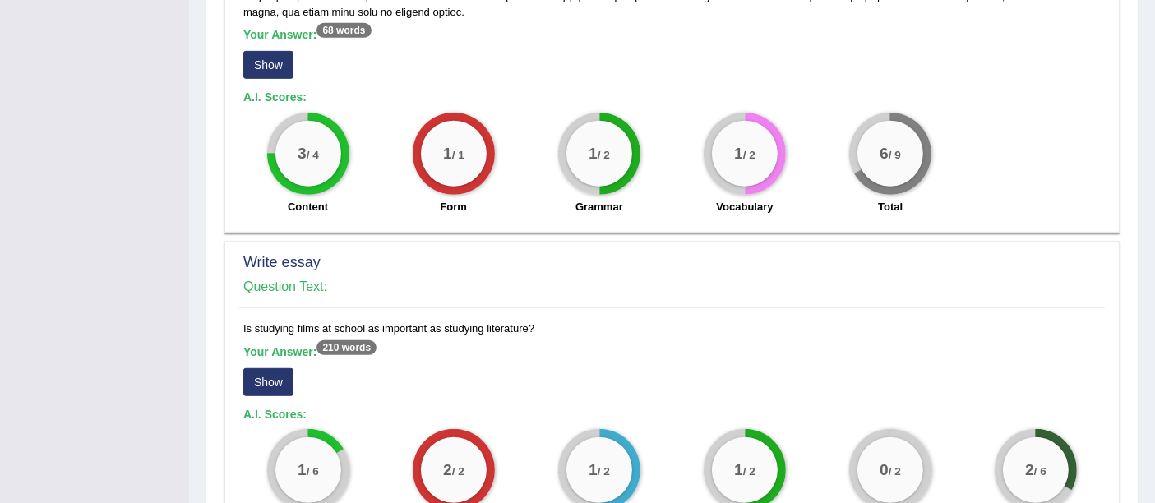
click at [284, 59] on button "Show" at bounding box center [268, 65] width 50 height 28
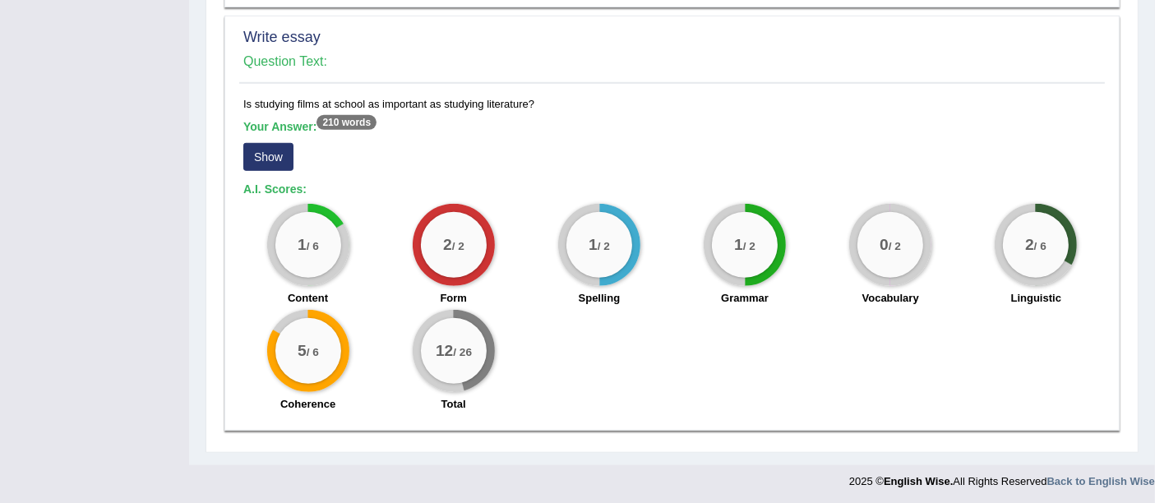
click at [275, 159] on button "Show" at bounding box center [268, 157] width 50 height 28
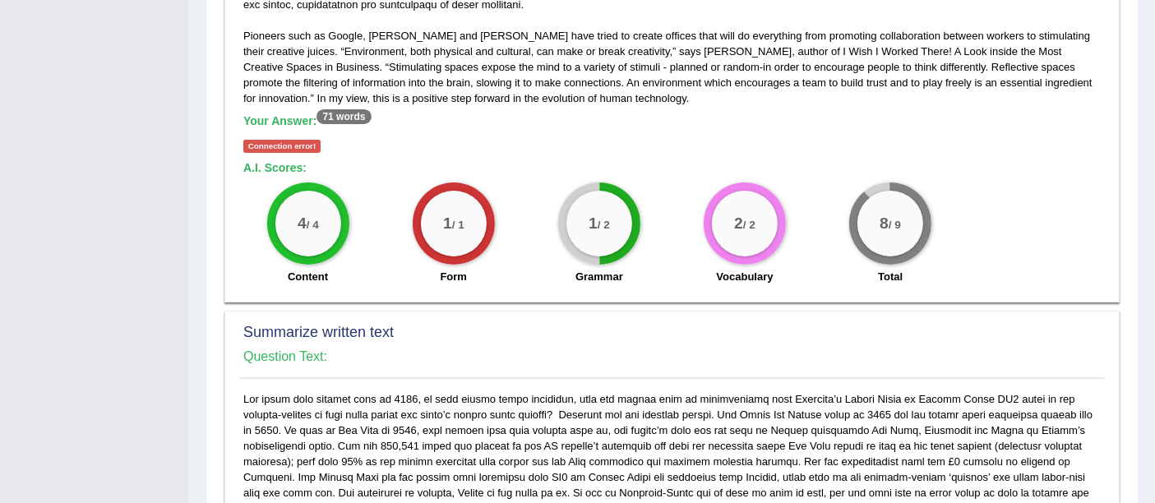
scroll to position [443, 0]
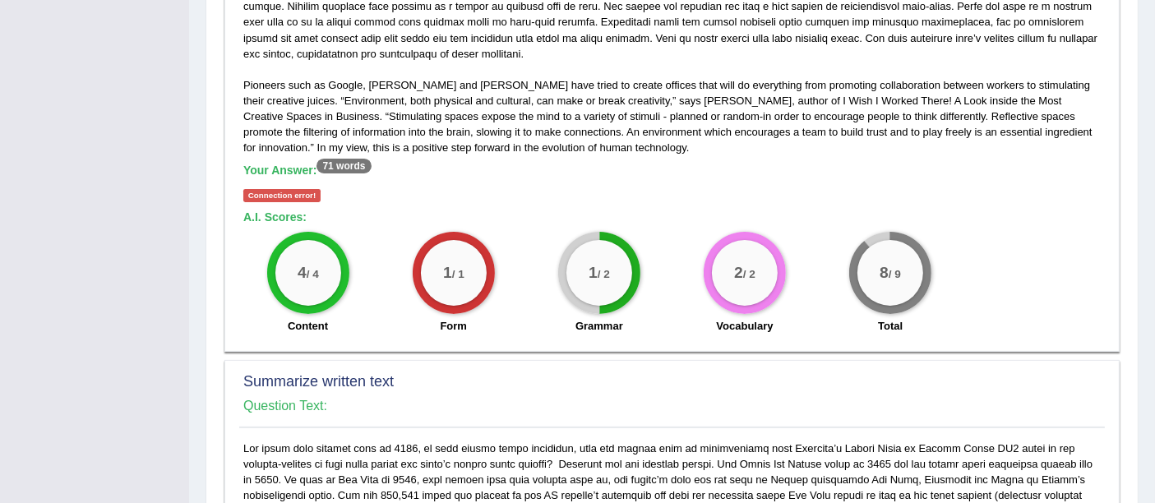
click at [301, 196] on div "Connection error!" at bounding box center [281, 195] width 77 height 13
click at [310, 193] on div "Connection error!" at bounding box center [281, 195] width 77 height 13
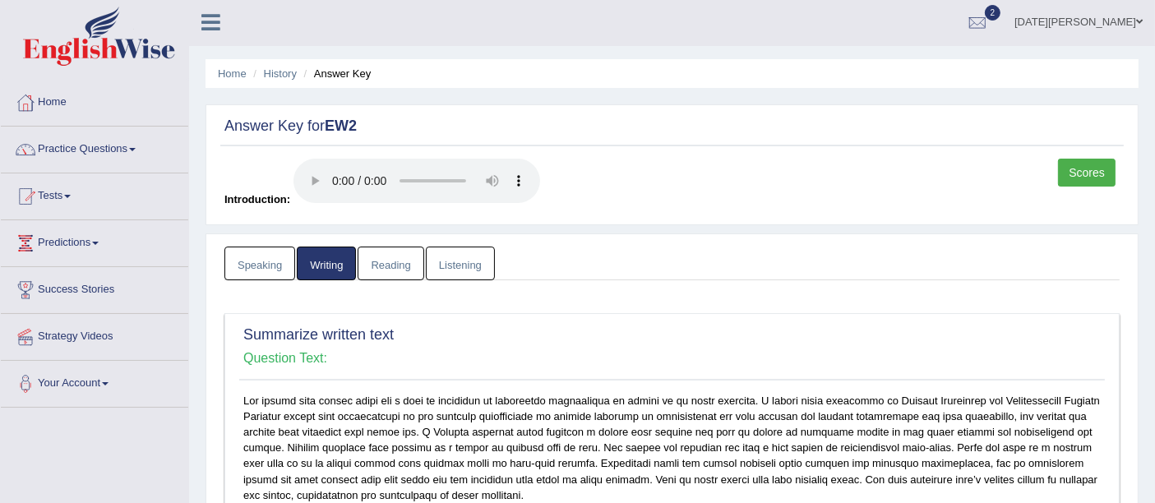
scroll to position [0, 0]
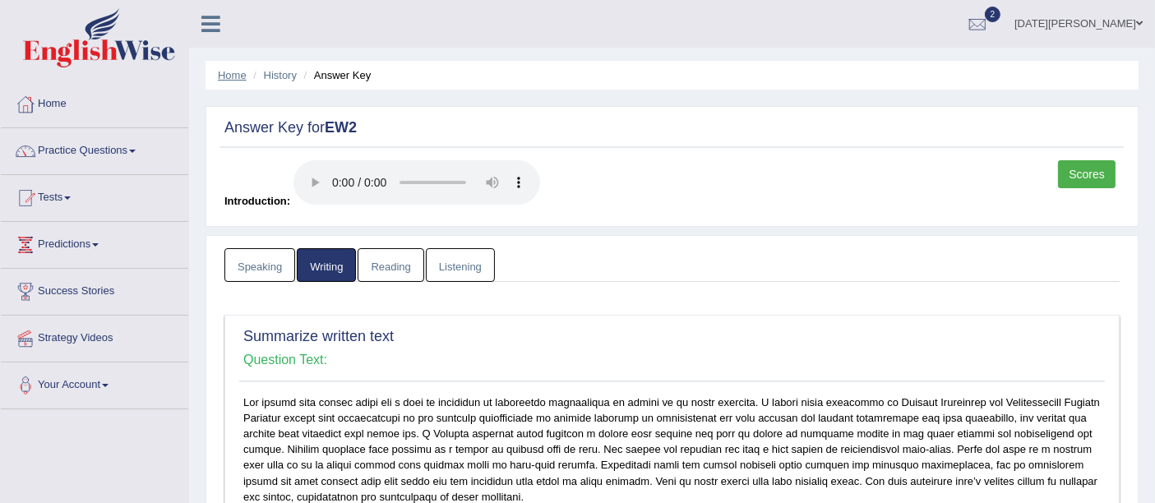
click at [230, 81] on link "Home" at bounding box center [232, 75] width 29 height 12
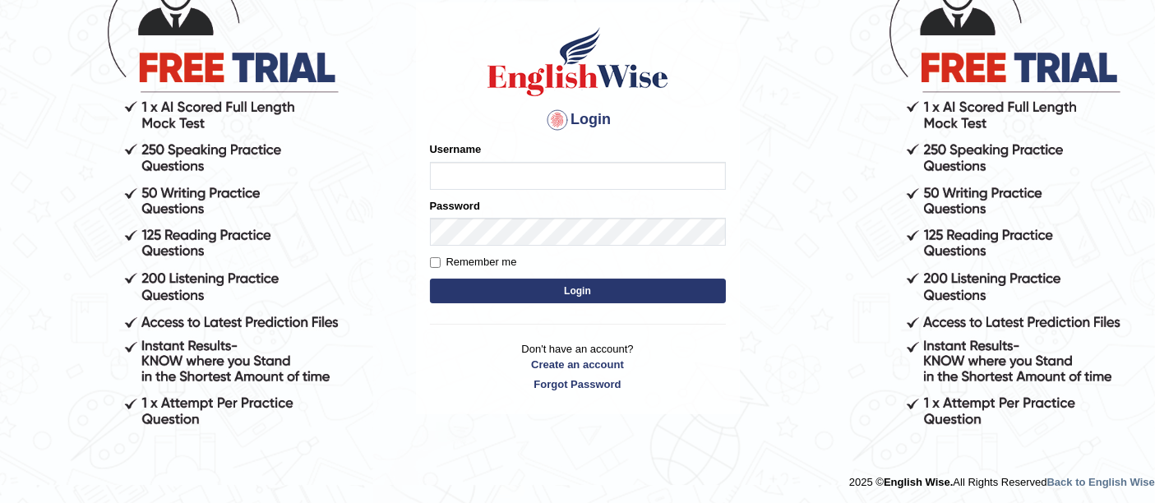
scroll to position [164, 0]
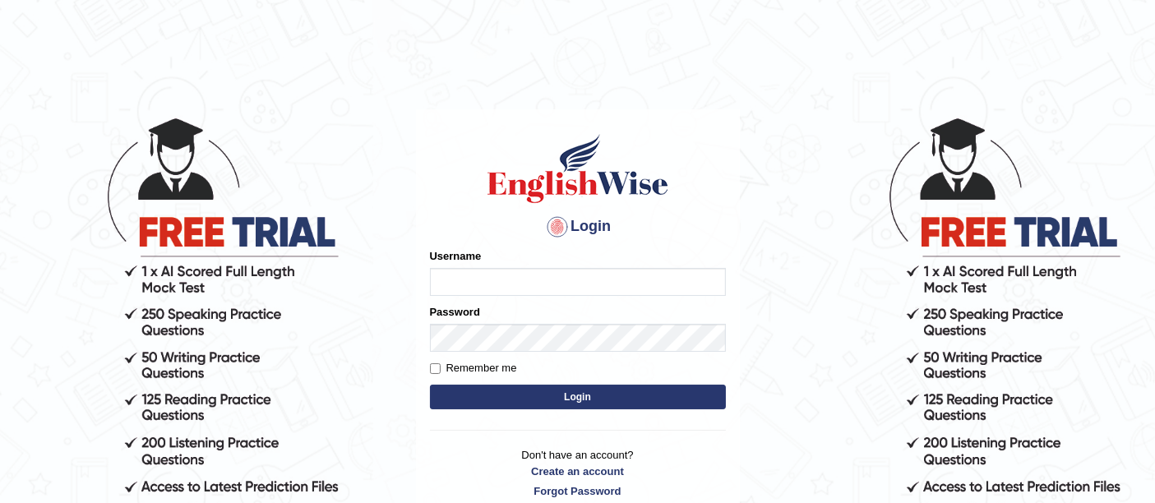
type input "Gagan_0207"
click at [430, 366] on input "Remember me" at bounding box center [435, 368] width 11 height 11
checkbox input "true"
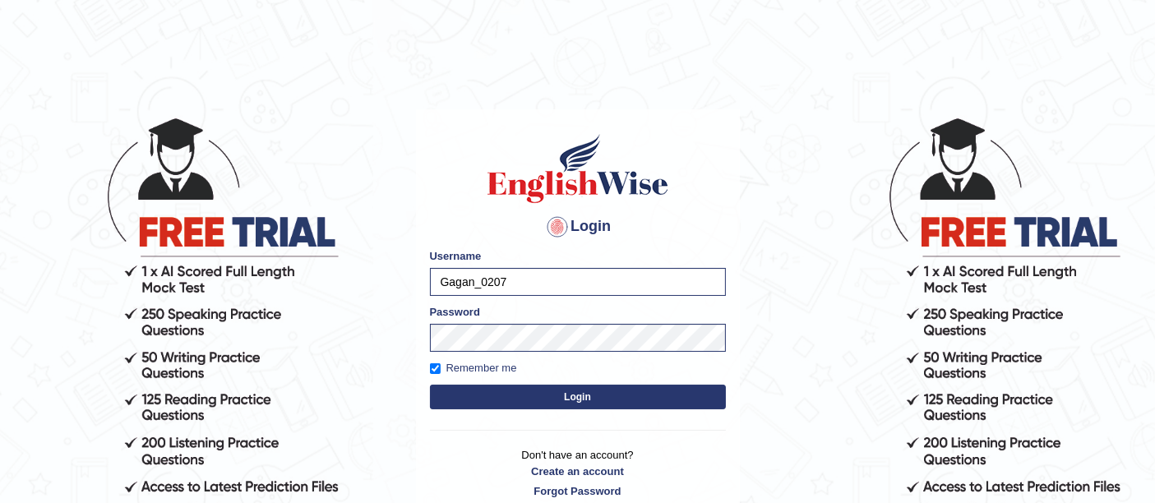
click at [528, 397] on button "Login" at bounding box center [578, 397] width 296 height 25
click at [573, 402] on button "Login" at bounding box center [578, 397] width 296 height 25
